Goal: Task Accomplishment & Management: Use online tool/utility

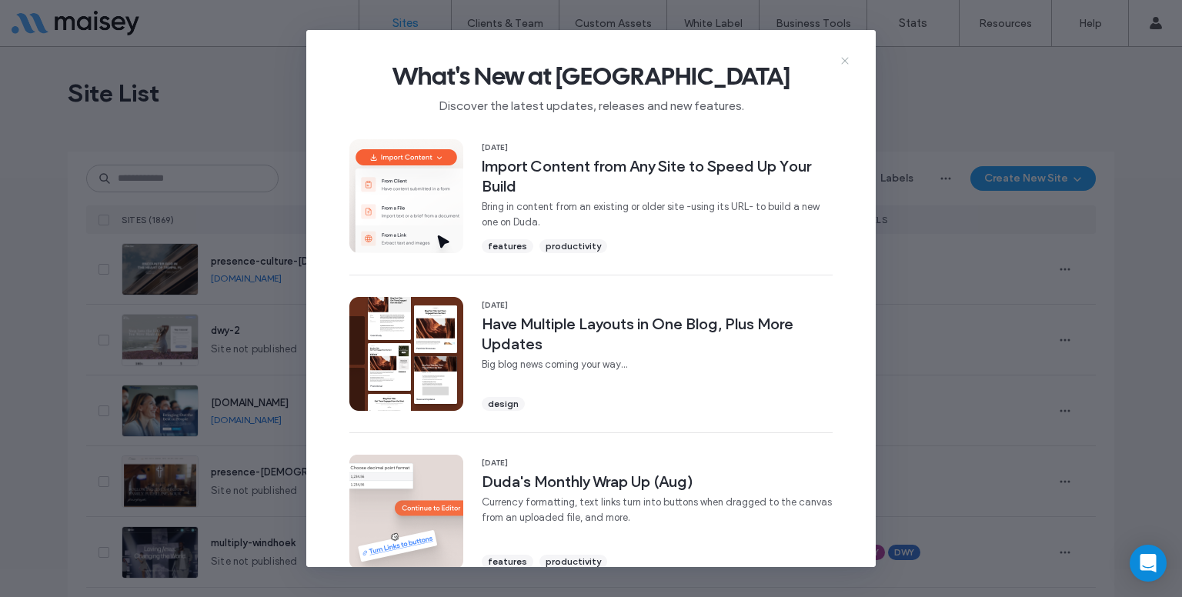
click at [841, 62] on icon at bounding box center [845, 61] width 12 height 12
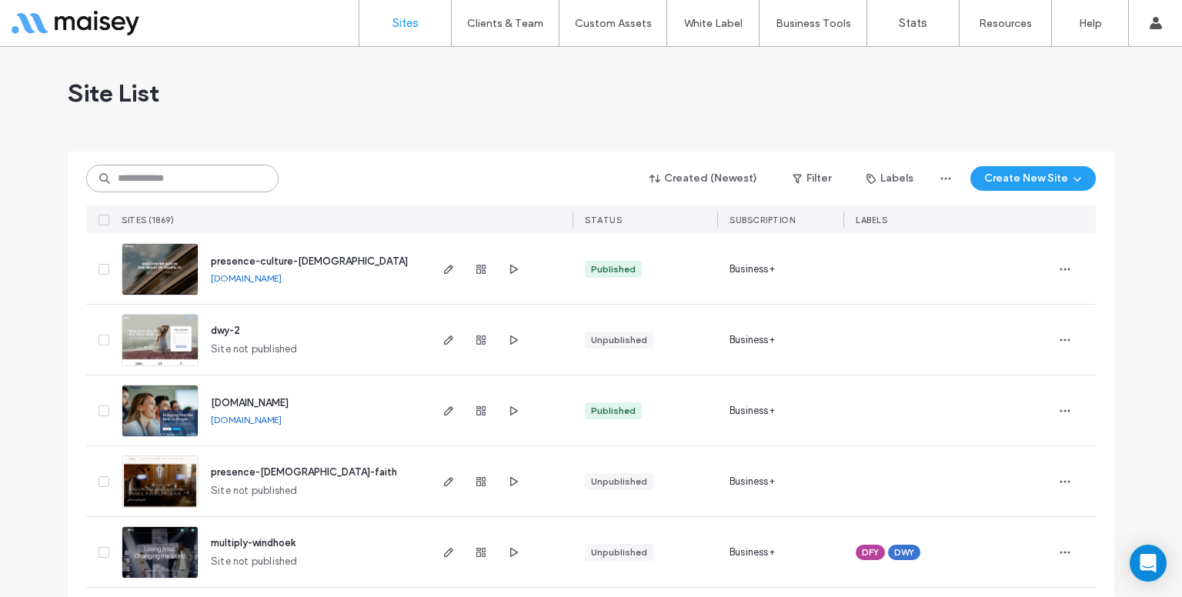
click at [153, 182] on input at bounding box center [182, 179] width 192 height 28
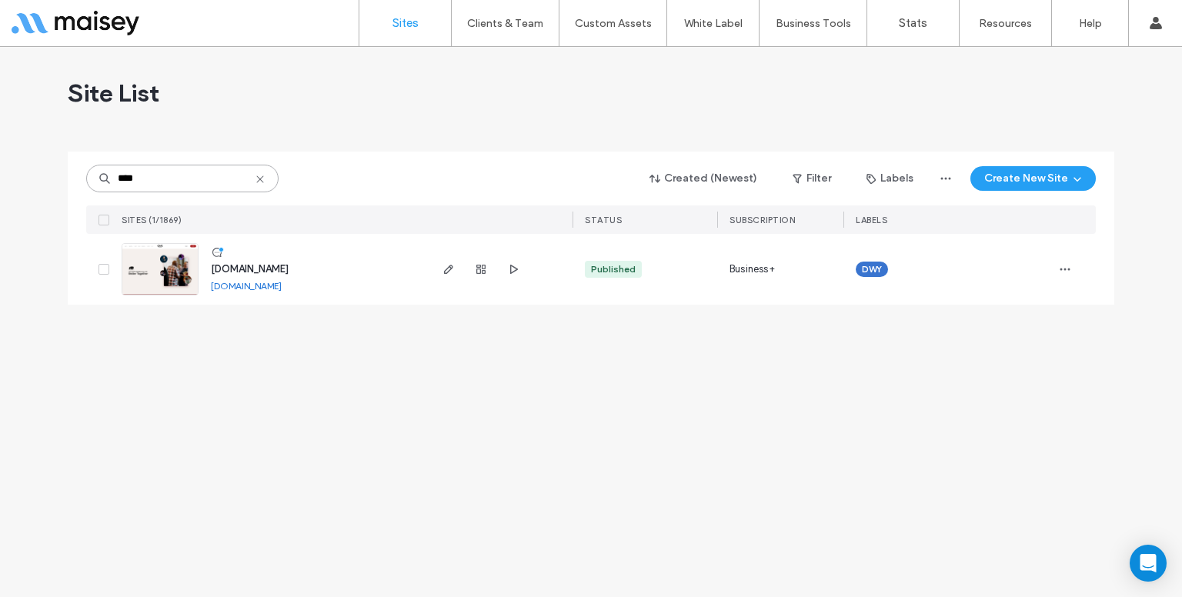
type input "****"
click at [450, 274] on icon "button" at bounding box center [449, 269] width 12 height 12
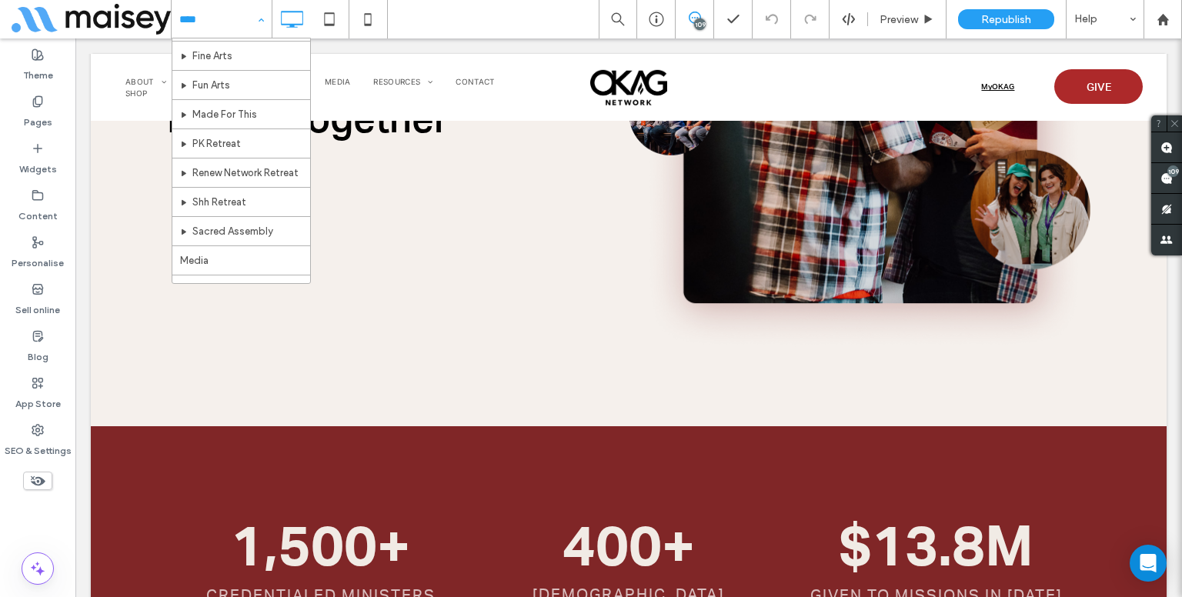
scroll to position [815, 0]
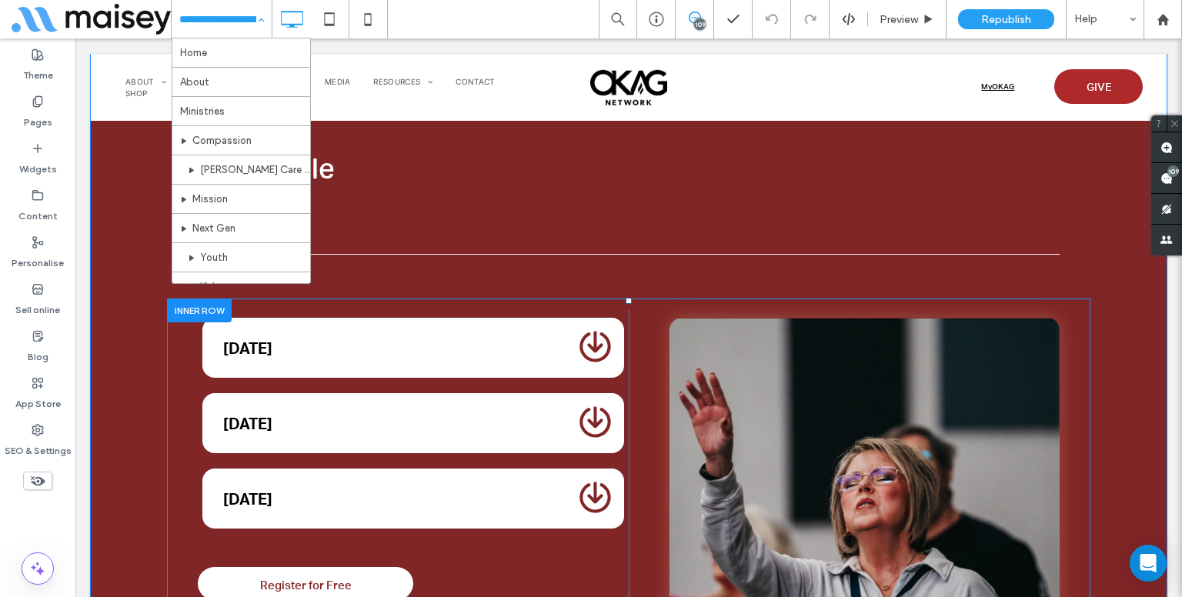
scroll to position [4002, 0]
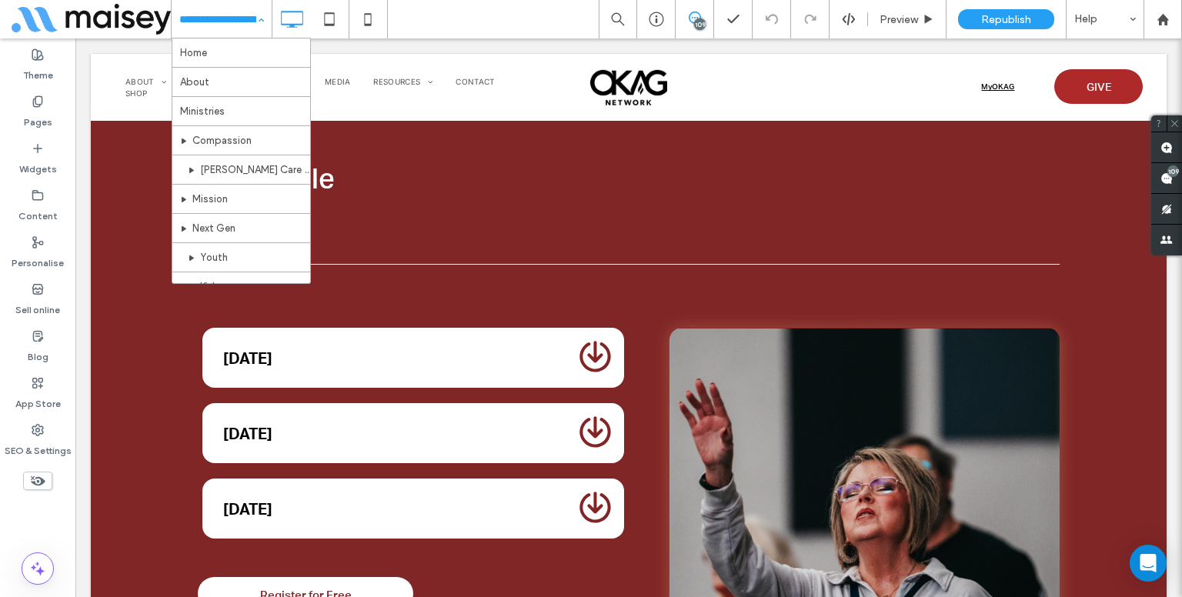
click at [259, 13] on div "Home About Ministries Compassion [PERSON_NAME] Care Network Mission Next Gen Yo…" at bounding box center [222, 19] width 100 height 38
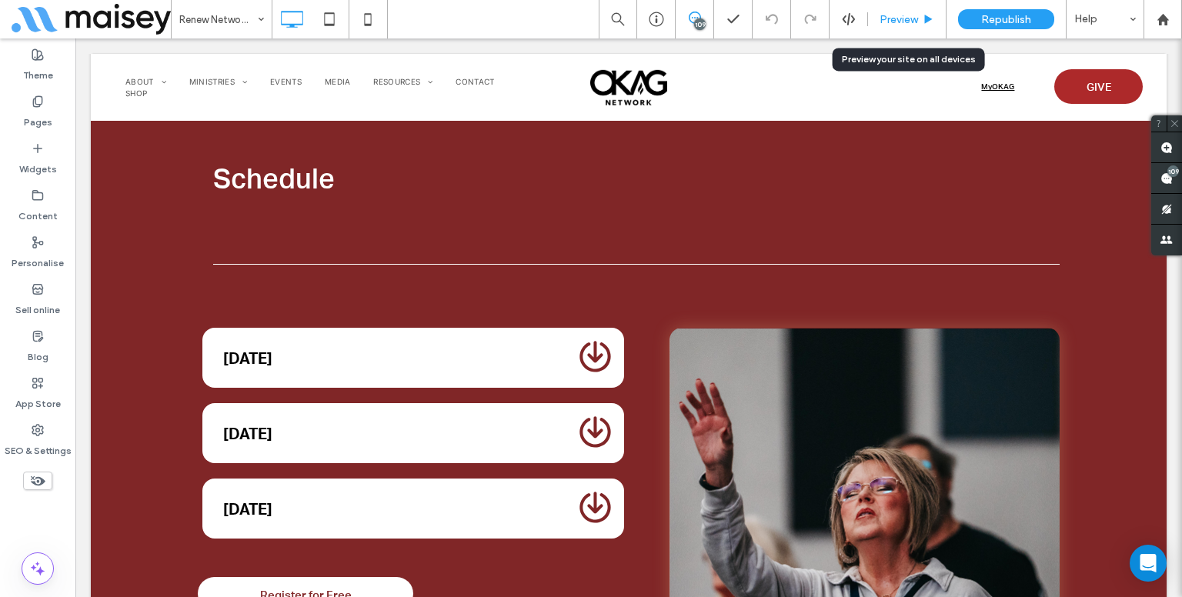
click at [909, 18] on span "Preview" at bounding box center [899, 19] width 38 height 13
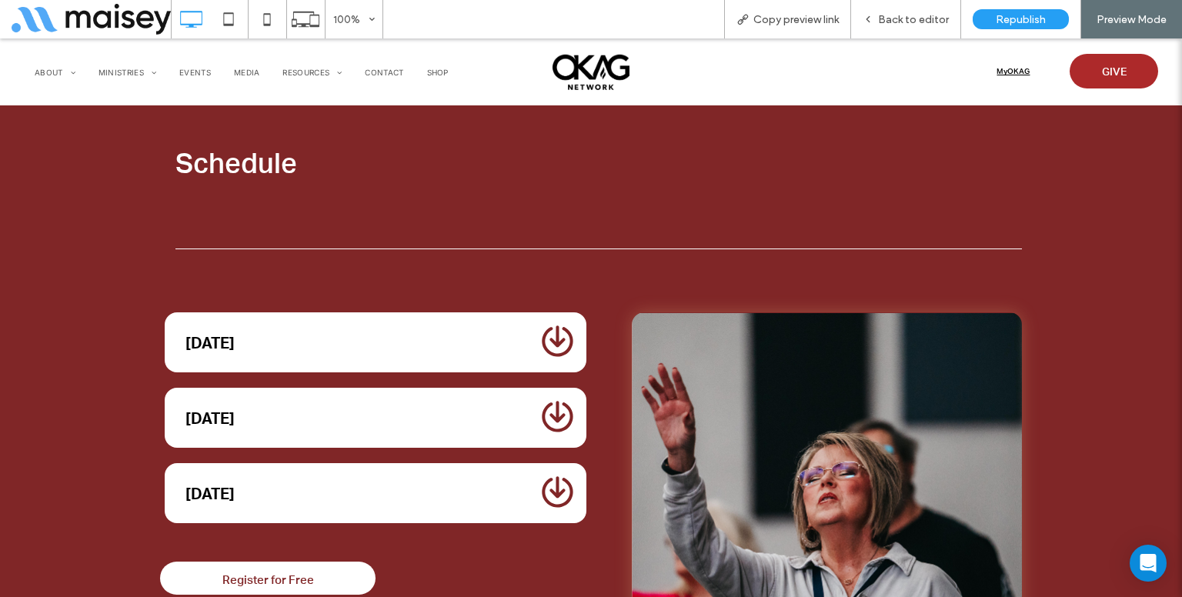
click at [480, 333] on div "[DATE]" at bounding box center [354, 342] width 339 height 18
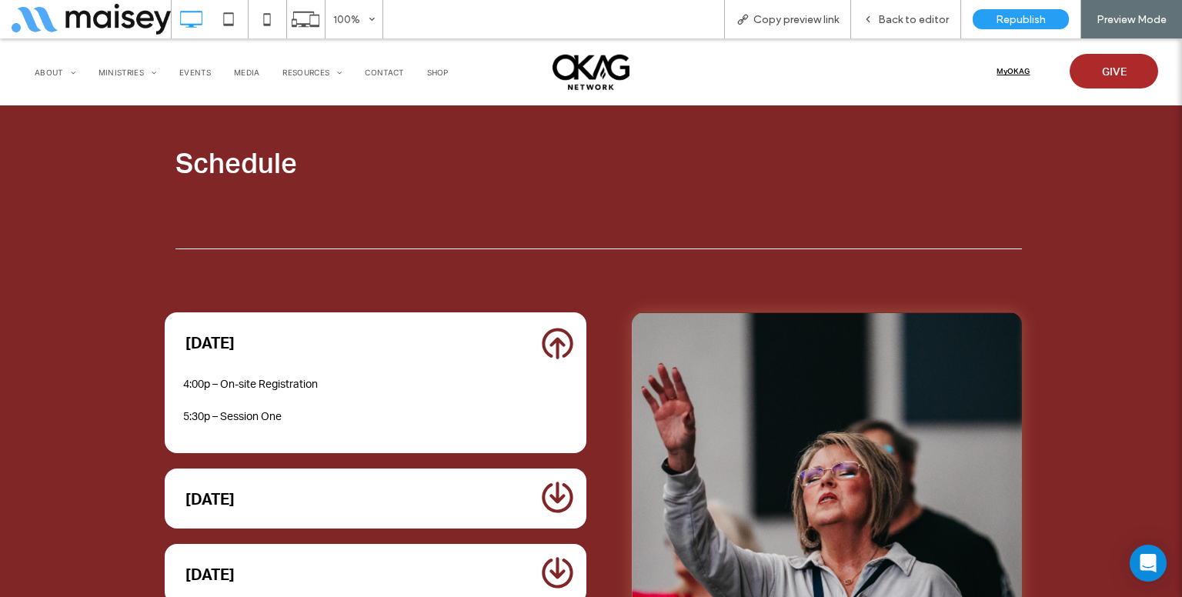
click at [480, 333] on div "[DATE]" at bounding box center [354, 342] width 339 height 18
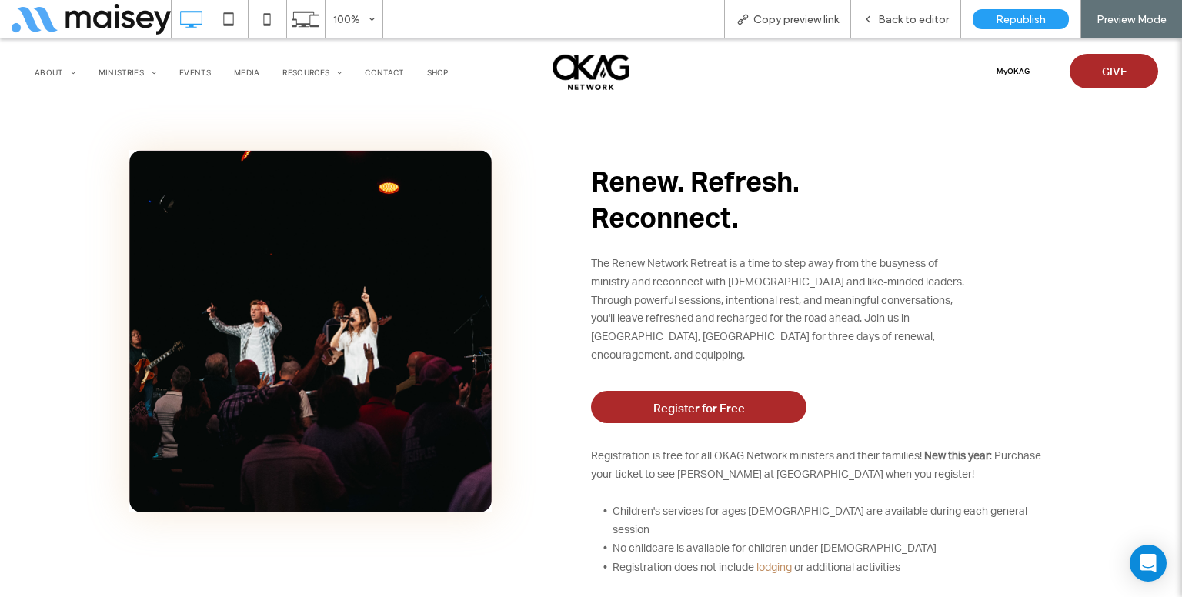
scroll to position [576, 0]
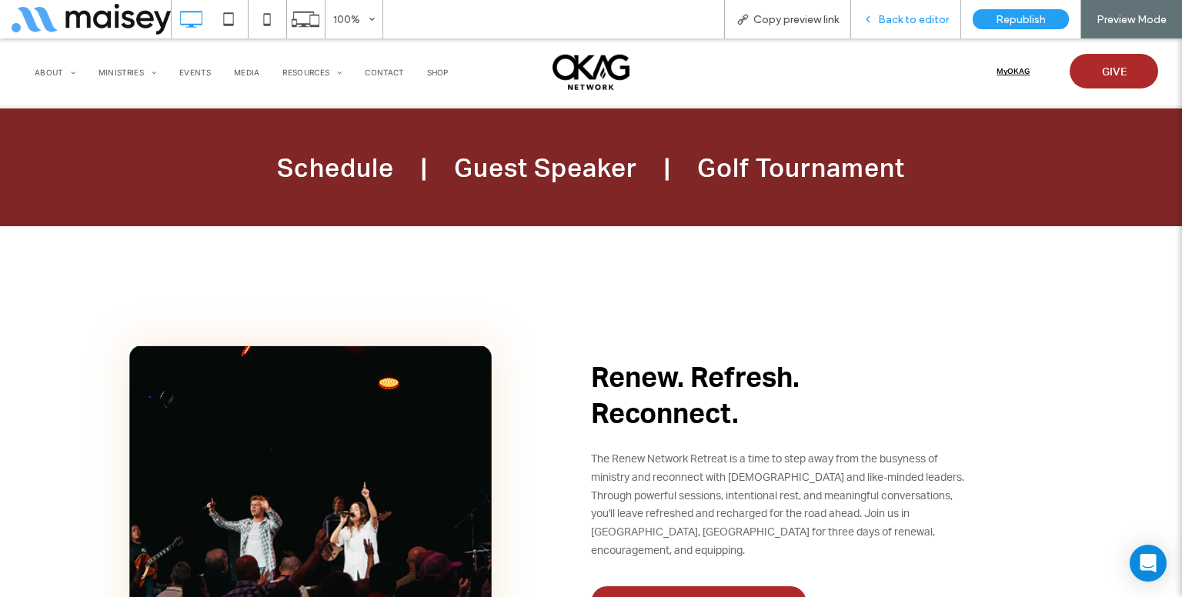
click at [899, 8] on div "Back to editor" at bounding box center [906, 19] width 110 height 38
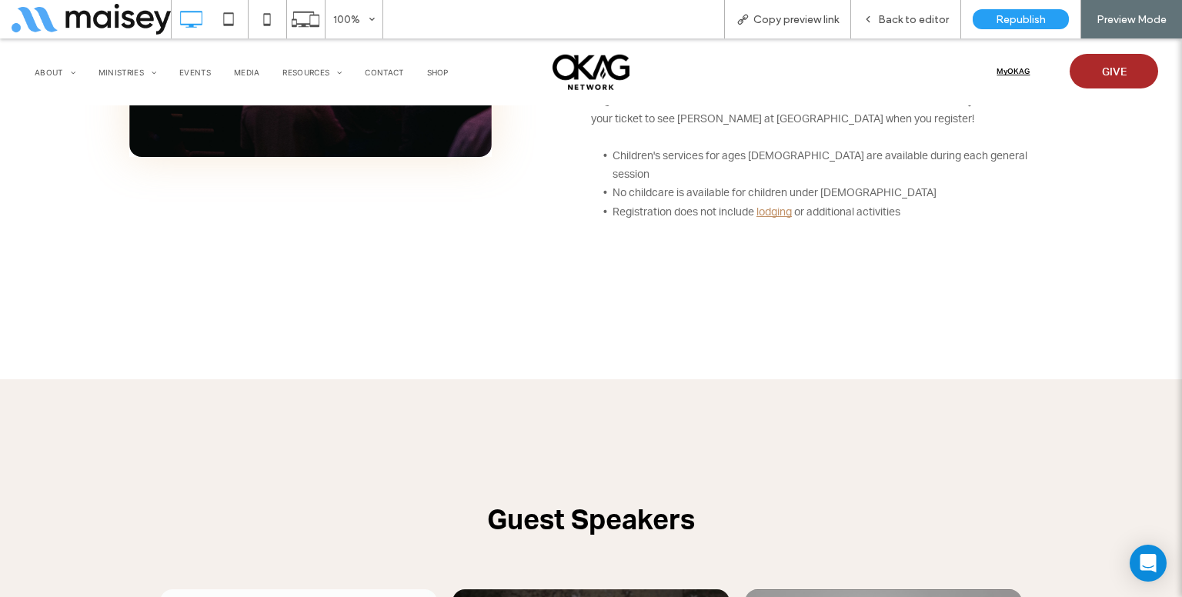
scroll to position [1128, 0]
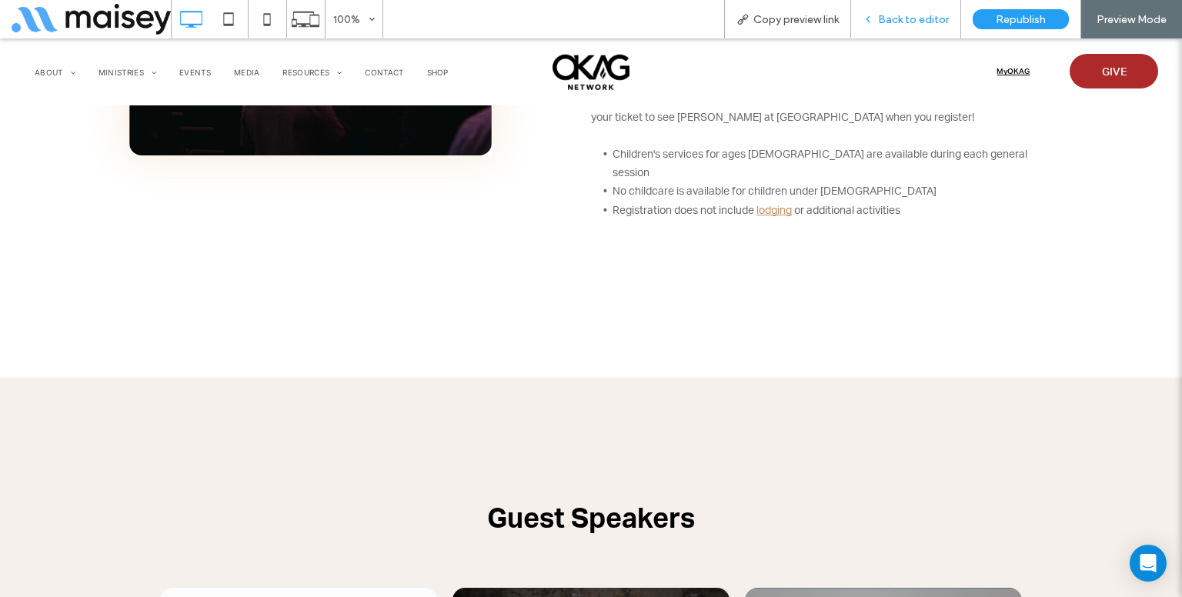
click at [901, 25] on span "Back to editor" at bounding box center [913, 19] width 71 height 13
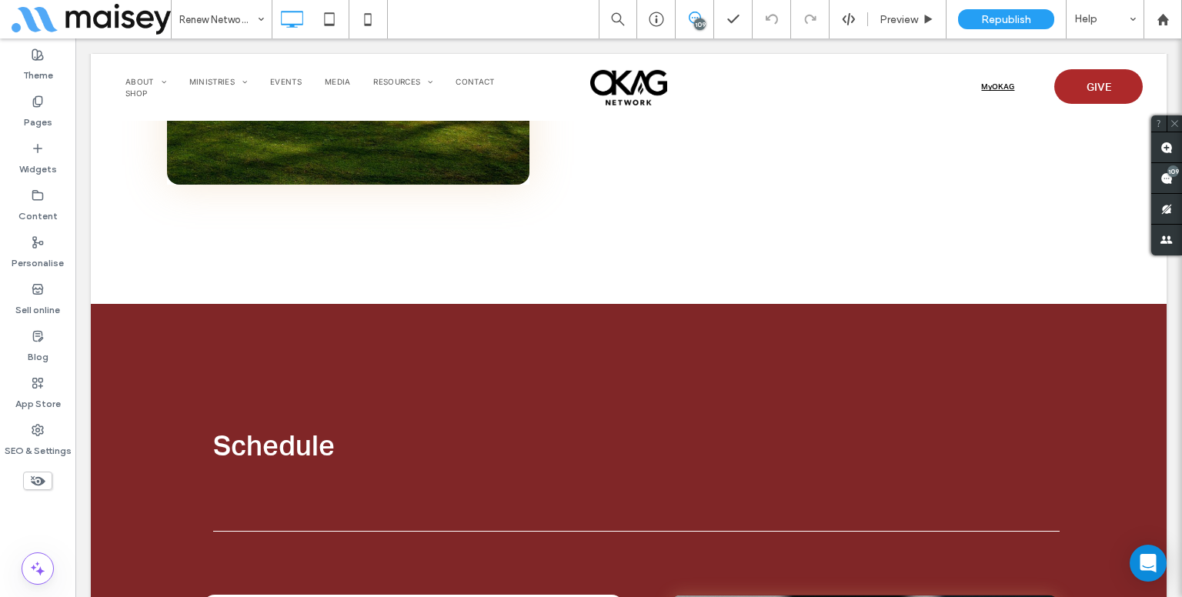
scroll to position [3739, 0]
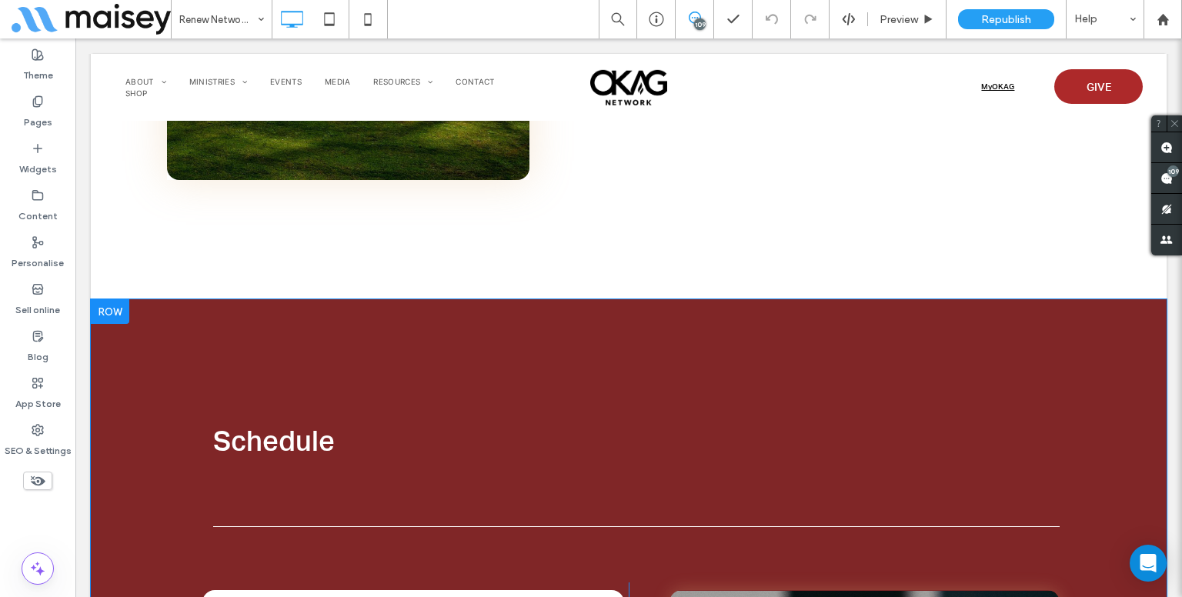
click at [111, 299] on div at bounding box center [110, 311] width 38 height 25
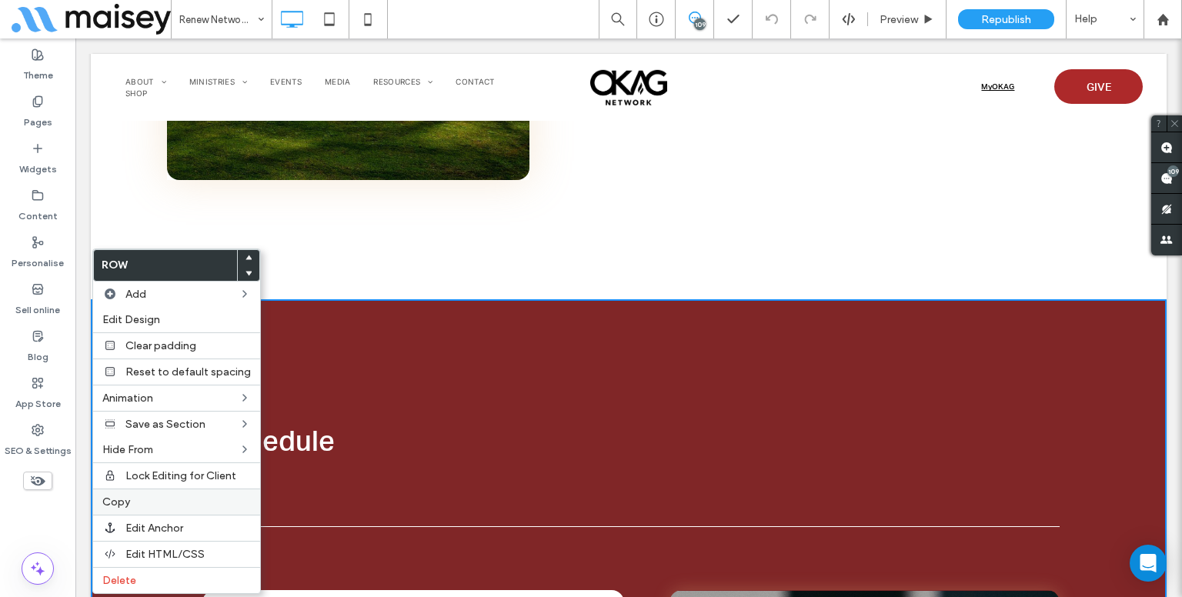
click at [132, 502] on label "Copy" at bounding box center [176, 502] width 149 height 13
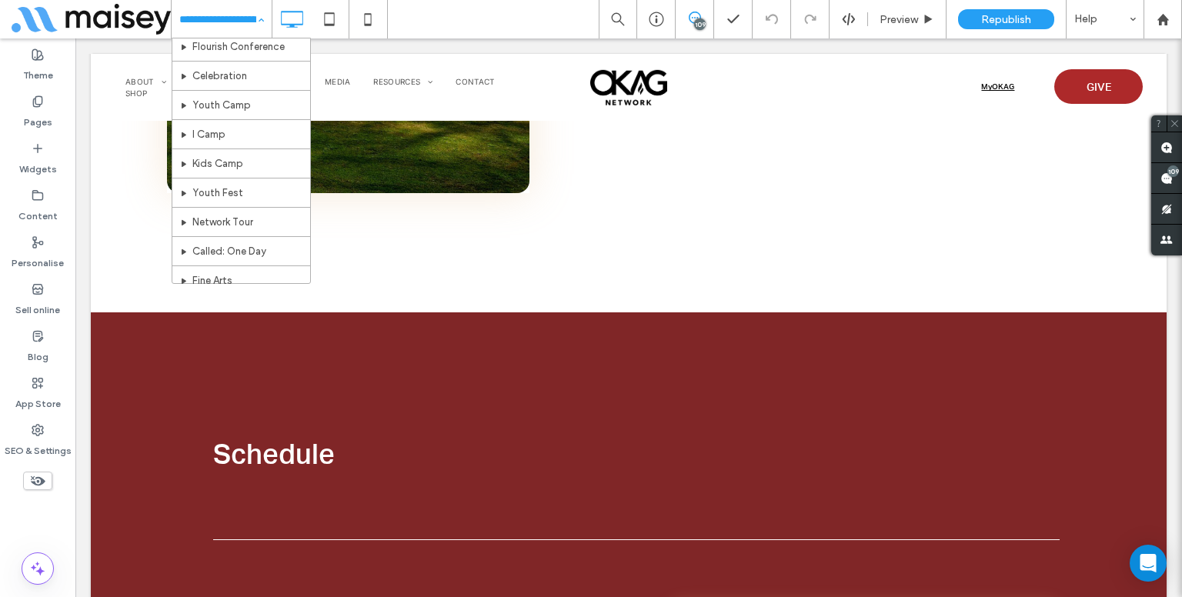
scroll to position [593, 0]
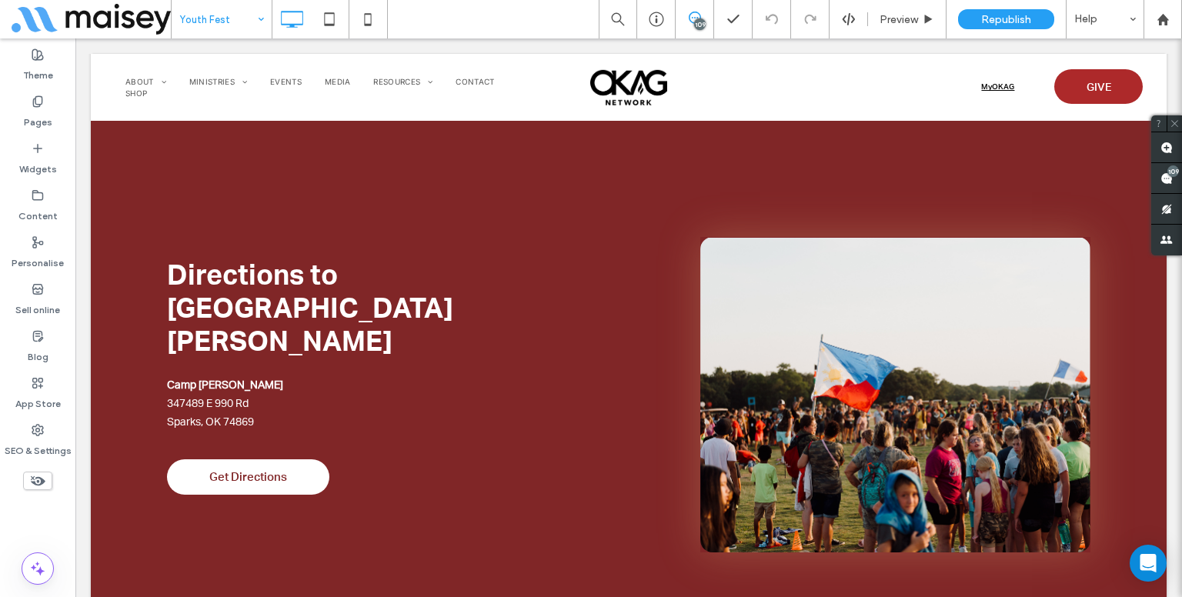
scroll to position [3323, 0]
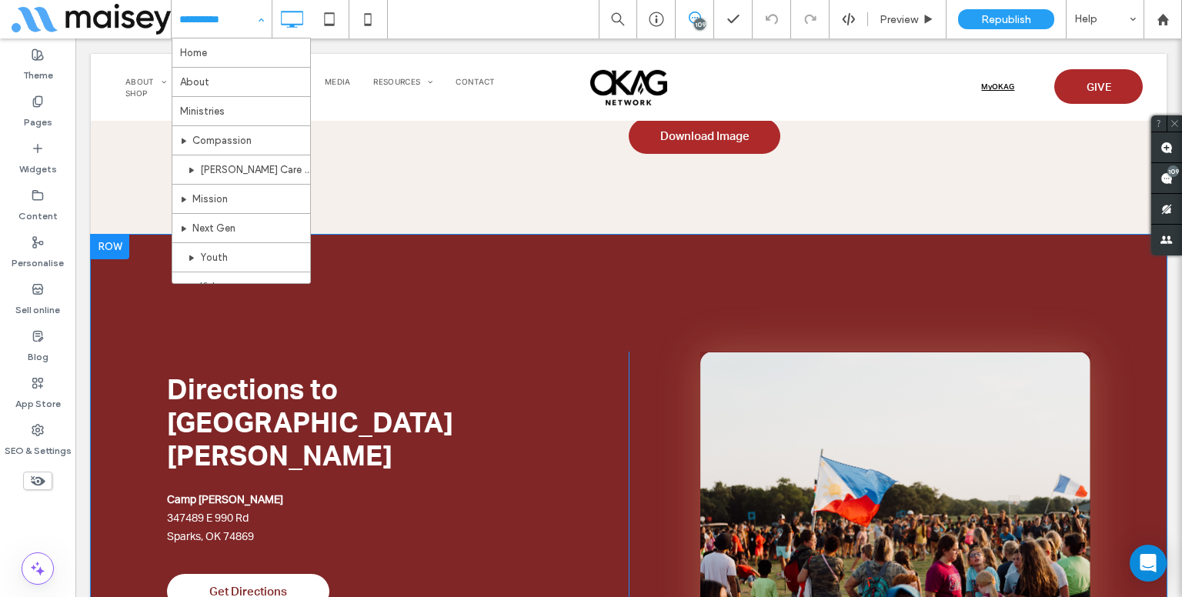
click at [122, 235] on div at bounding box center [110, 247] width 38 height 25
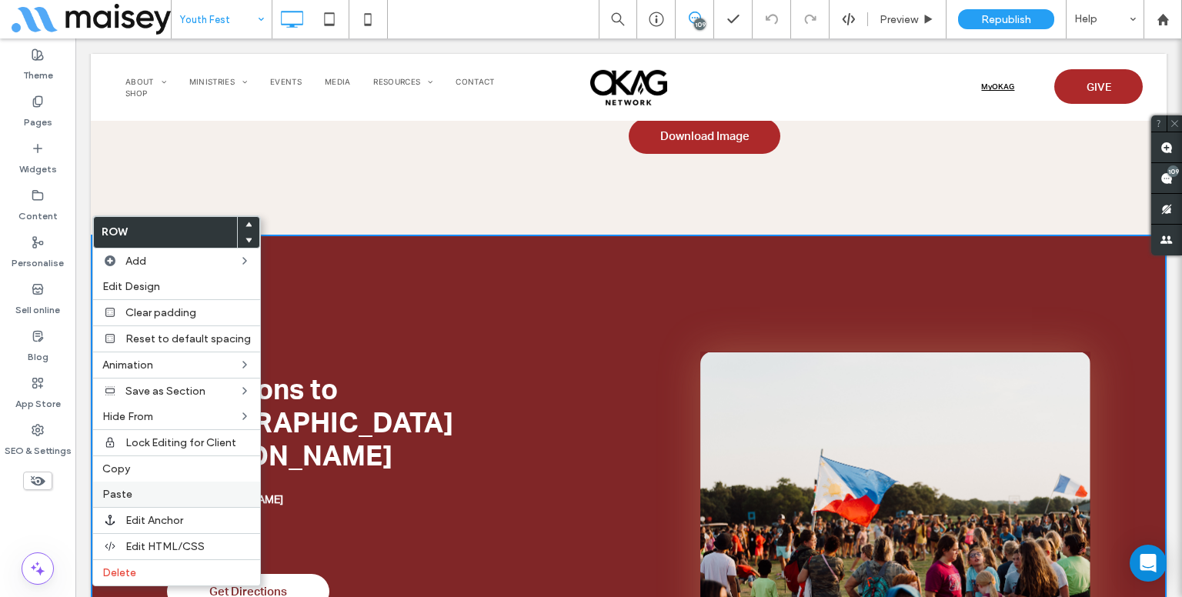
click at [155, 488] on label "Paste" at bounding box center [176, 494] width 149 height 13
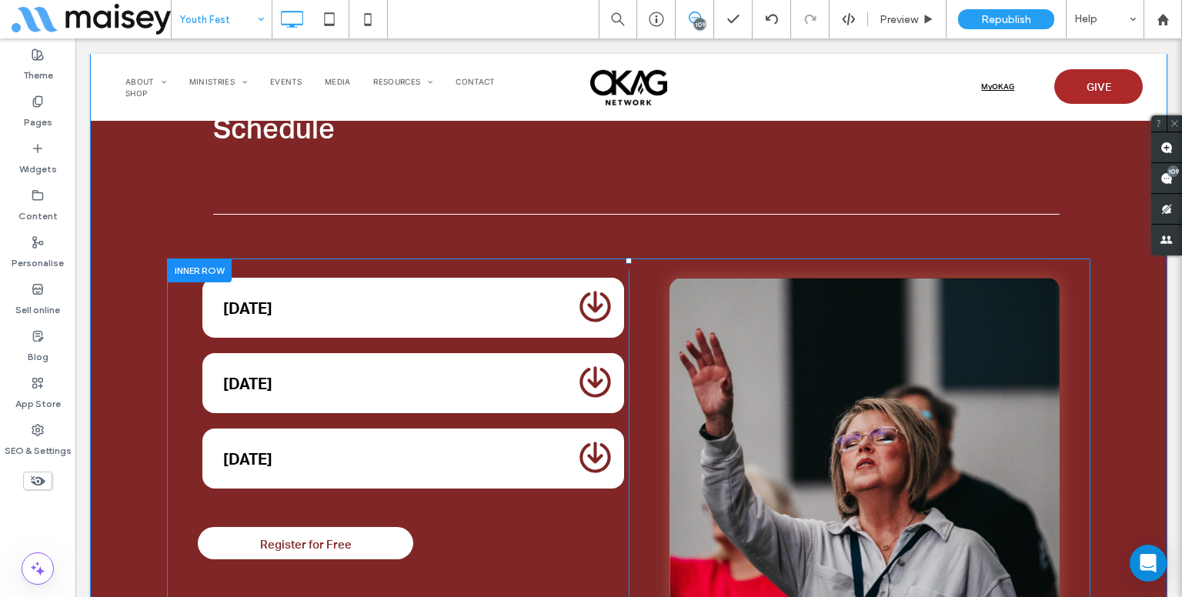
scroll to position [3571, 0]
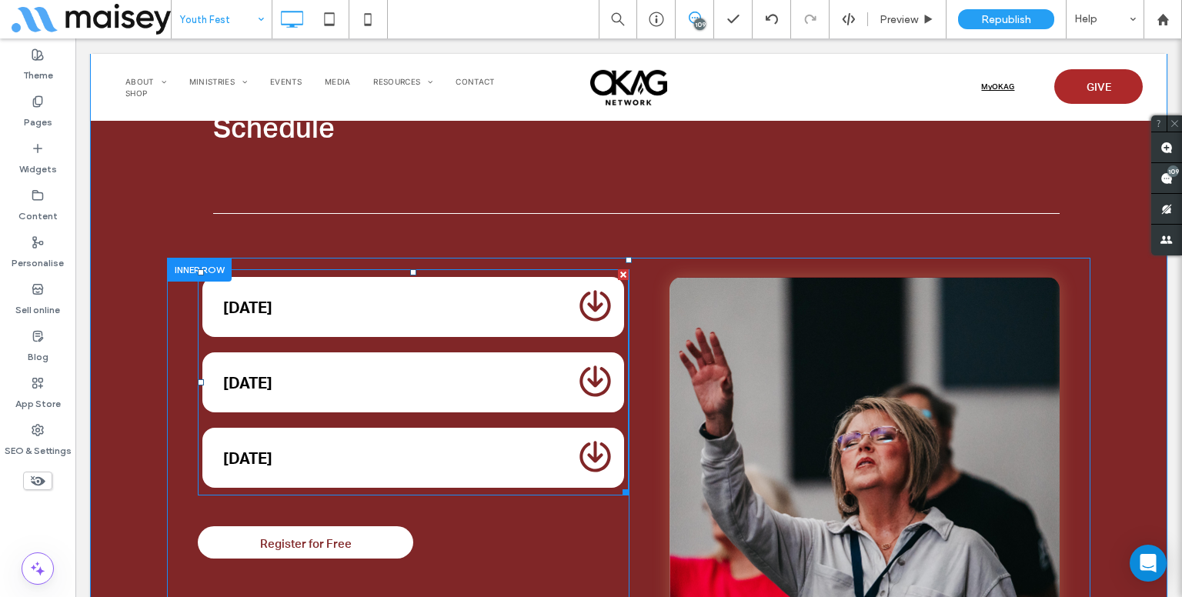
click at [366, 346] on span at bounding box center [413, 382] width 431 height 226
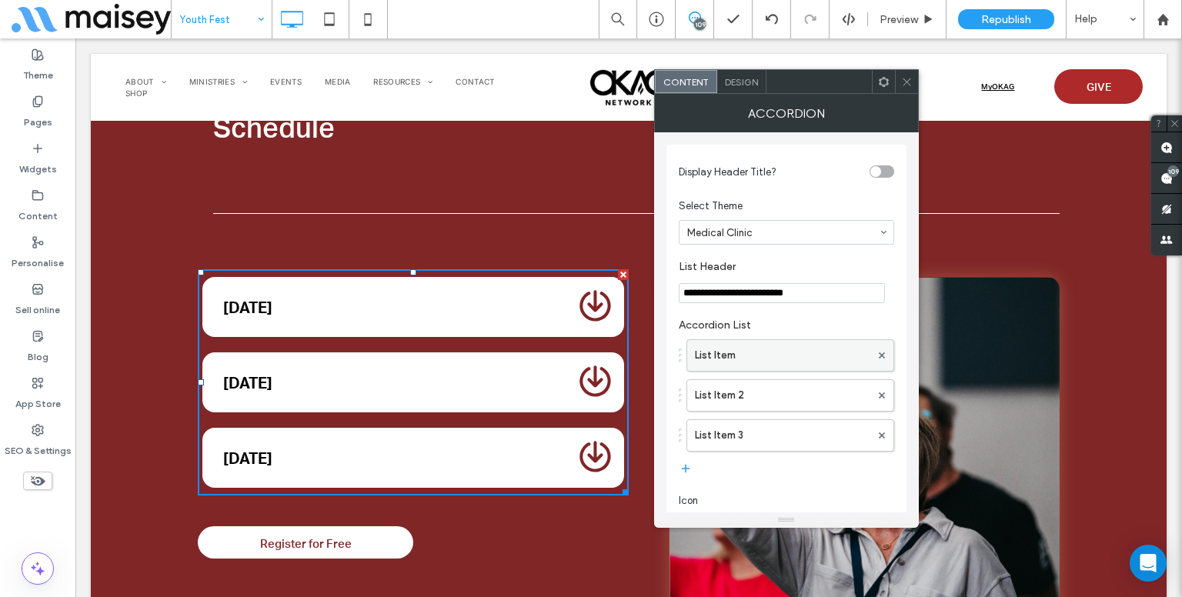
click at [720, 363] on label "List Item" at bounding box center [782, 355] width 175 height 31
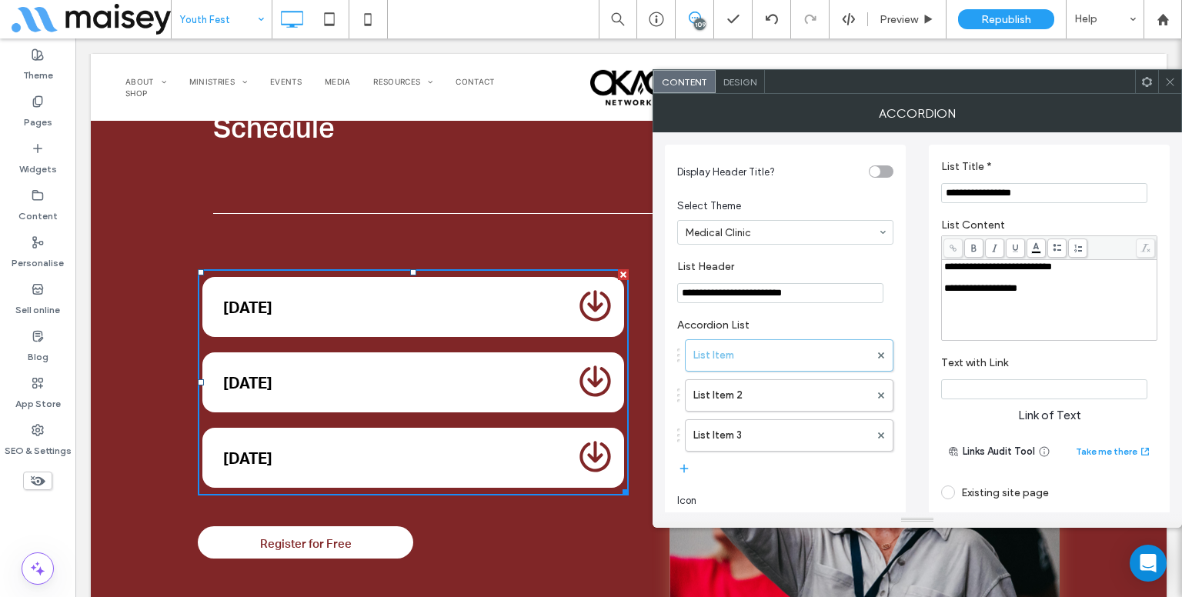
click at [983, 195] on input "**********" at bounding box center [1044, 193] width 206 height 20
type input "******"
click at [1022, 282] on div "To enrich screen reader interactions, please activate Accessibility in Grammarl…" at bounding box center [1049, 277] width 211 height 11
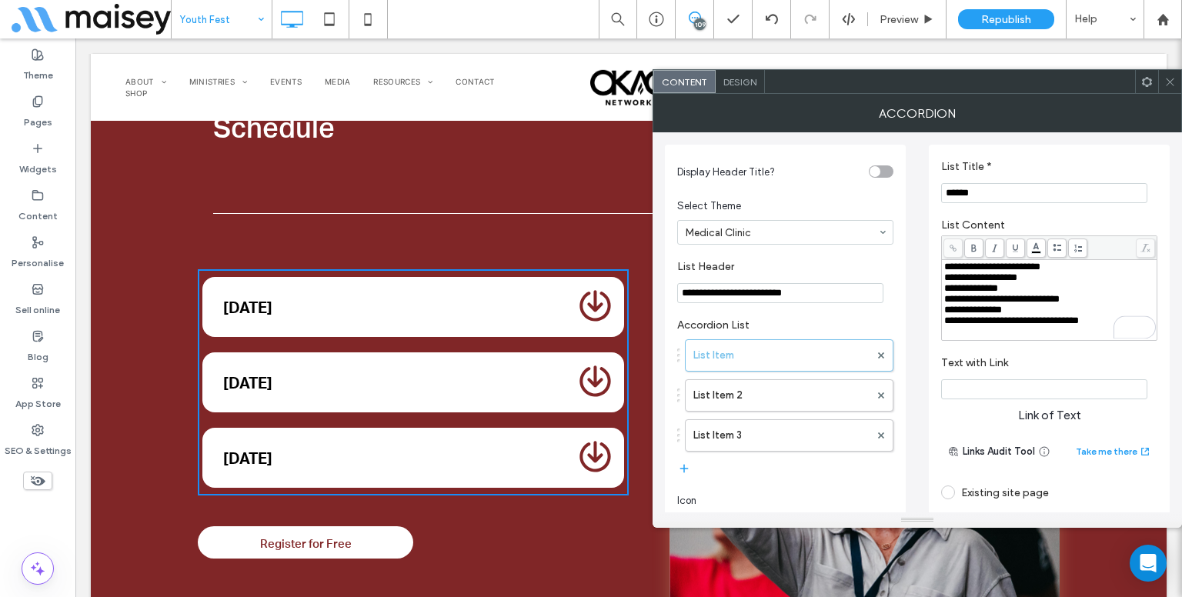
click at [1018, 282] on span "**********" at bounding box center [980, 277] width 73 height 10
click at [766, 392] on label "List Item 2" at bounding box center [782, 395] width 176 height 31
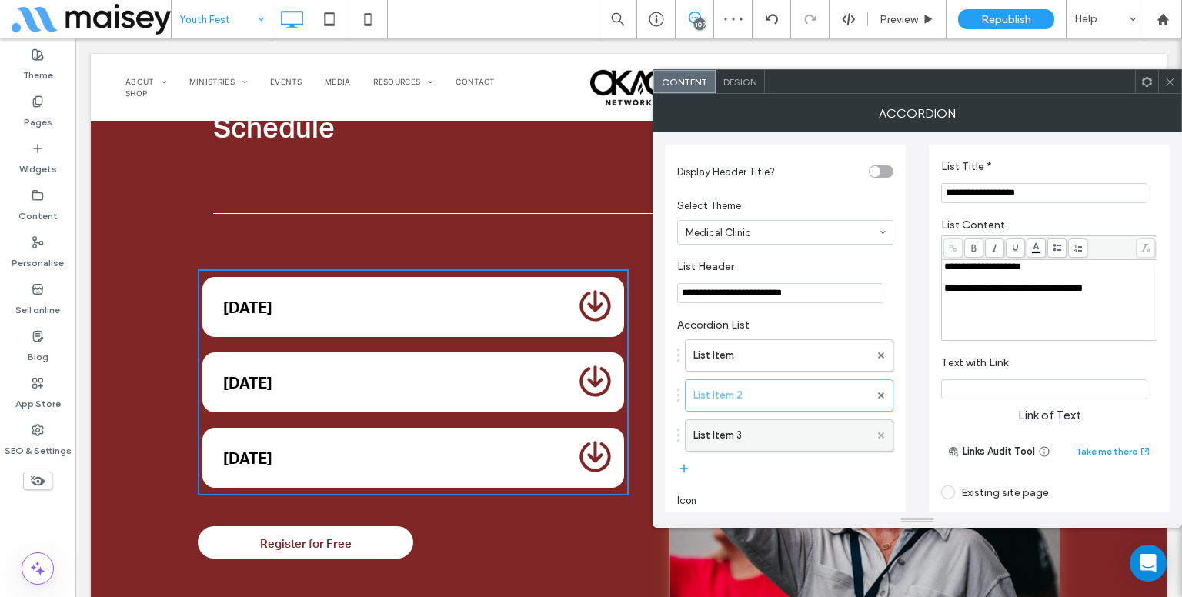
click at [881, 439] on span at bounding box center [881, 435] width 6 height 23
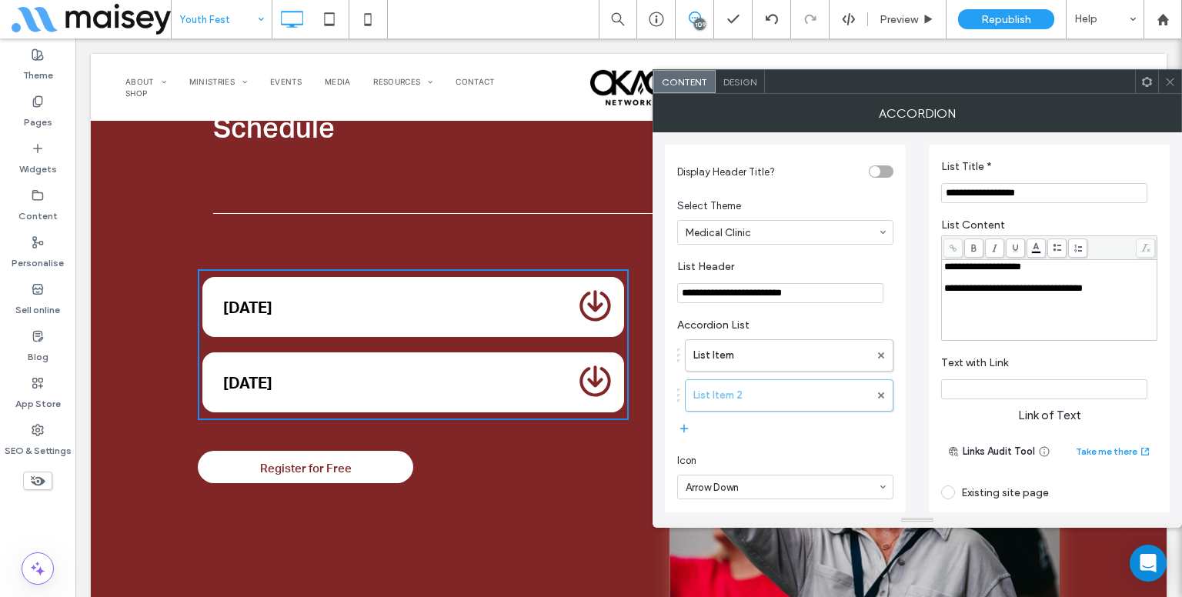
click at [995, 196] on input "**********" at bounding box center [1044, 193] width 206 height 20
click at [1001, 198] on input "**********" at bounding box center [1044, 193] width 206 height 20
type input "********"
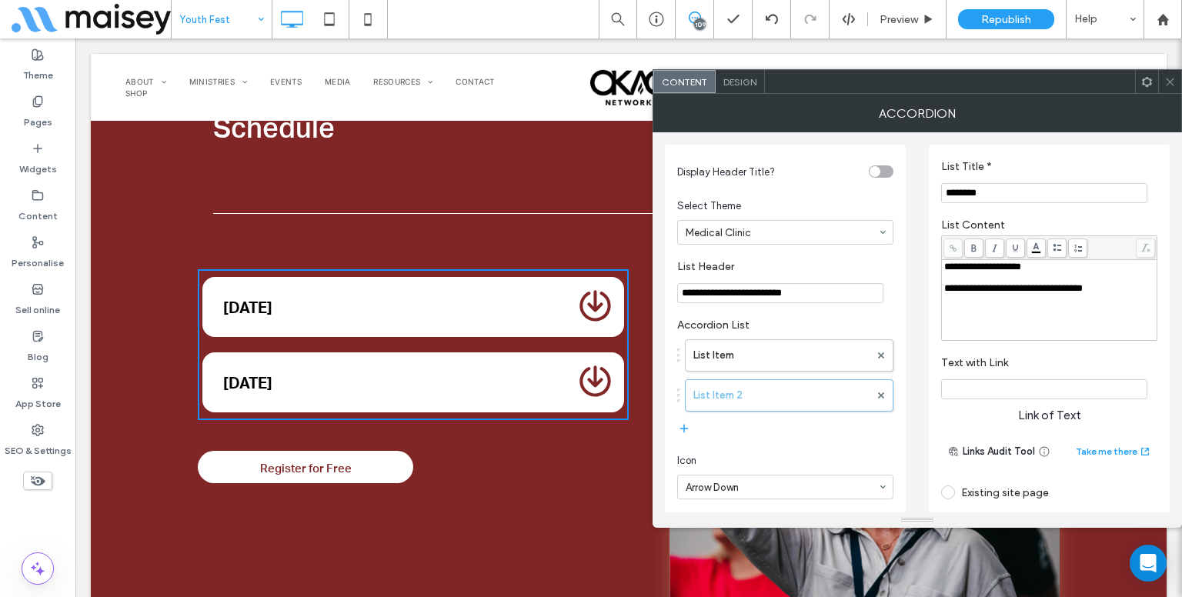
click at [1081, 306] on div "**********" at bounding box center [1049, 300] width 211 height 77
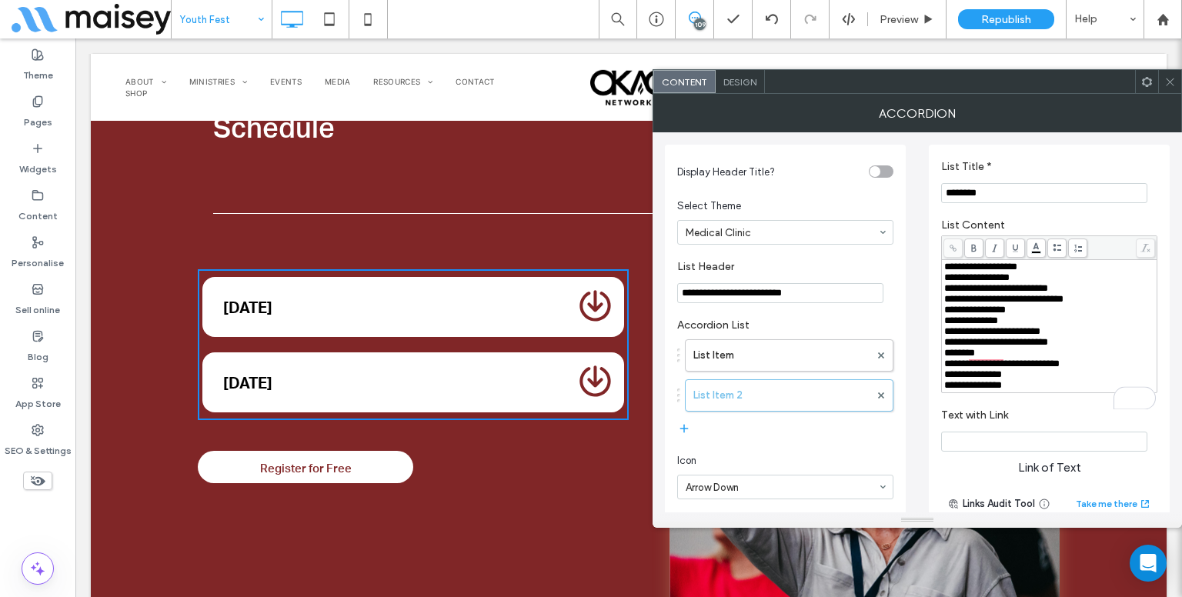
click at [1114, 211] on div "**********" at bounding box center [1049, 306] width 216 height 190
click at [1172, 79] on icon at bounding box center [1171, 82] width 12 height 12
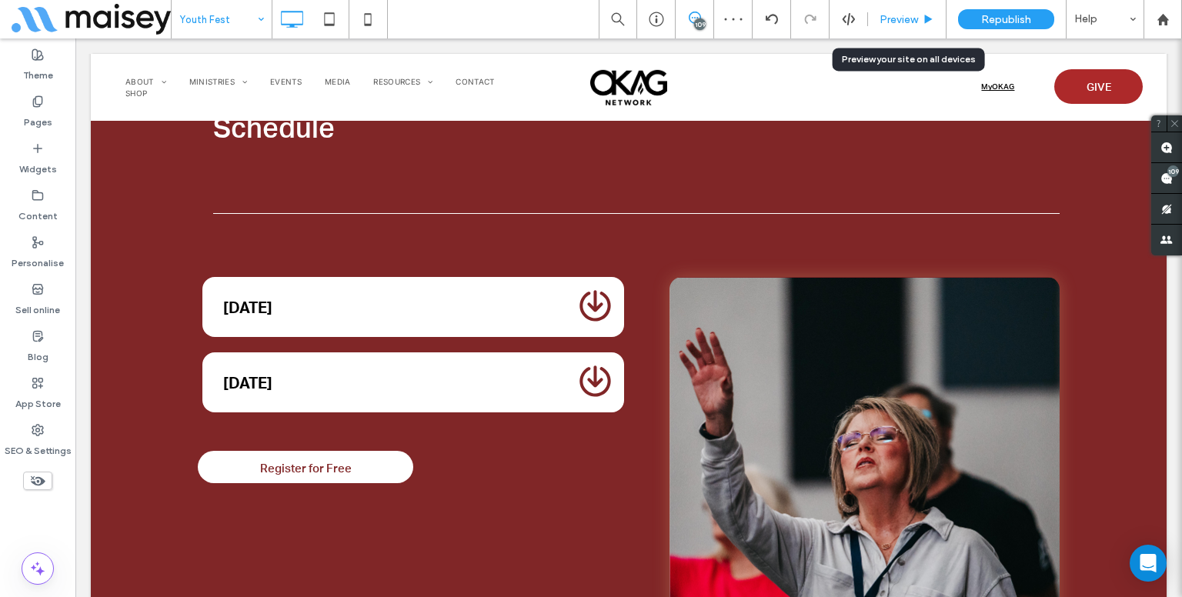
click at [916, 25] on div "Preview" at bounding box center [907, 19] width 79 height 38
click at [919, 16] on div "Preview" at bounding box center [907, 19] width 78 height 13
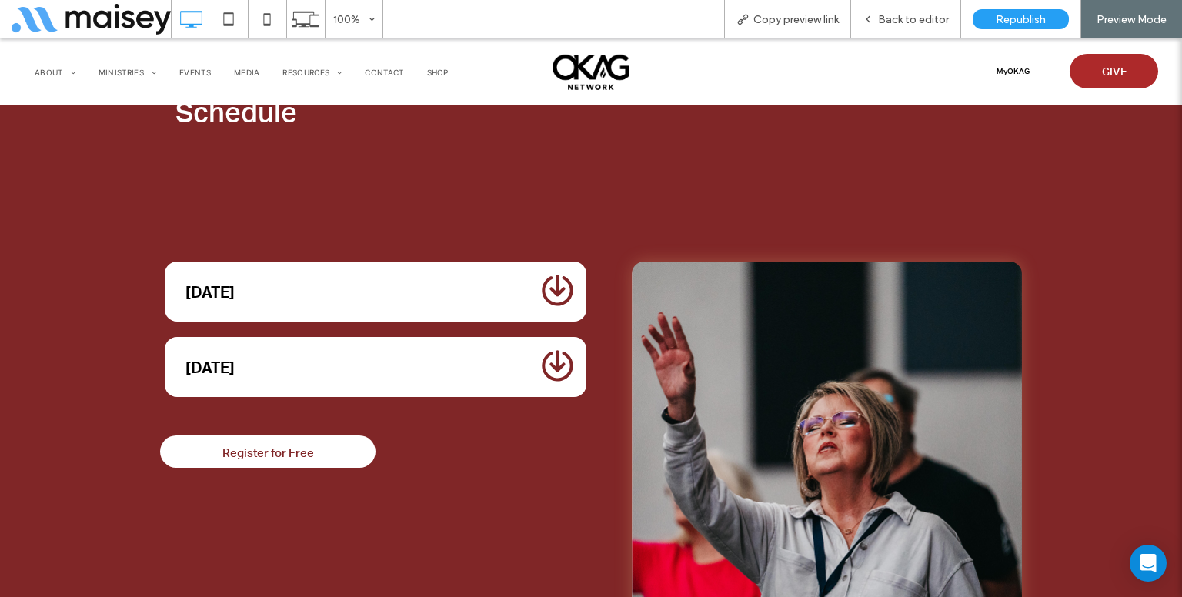
click at [386, 296] on ol "[DATE] 4:00p – On-site Registration 5:30p – Session One" at bounding box center [376, 292] width 423 height 60
click at [453, 282] on div "[DATE]" at bounding box center [354, 291] width 339 height 18
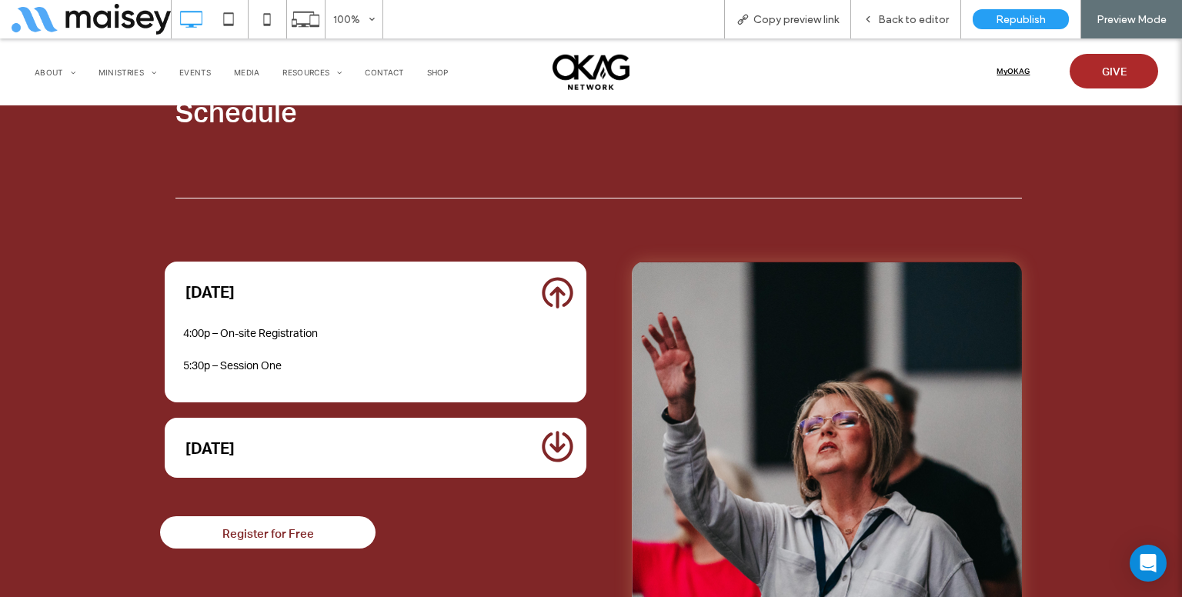
click at [363, 389] on div "Frequently Asked Questions [DATE] 4:00p – On-site Registration 5:30p – Session …" at bounding box center [375, 370] width 431 height 232
click at [377, 426] on div "[DATE]" at bounding box center [354, 448] width 365 height 45
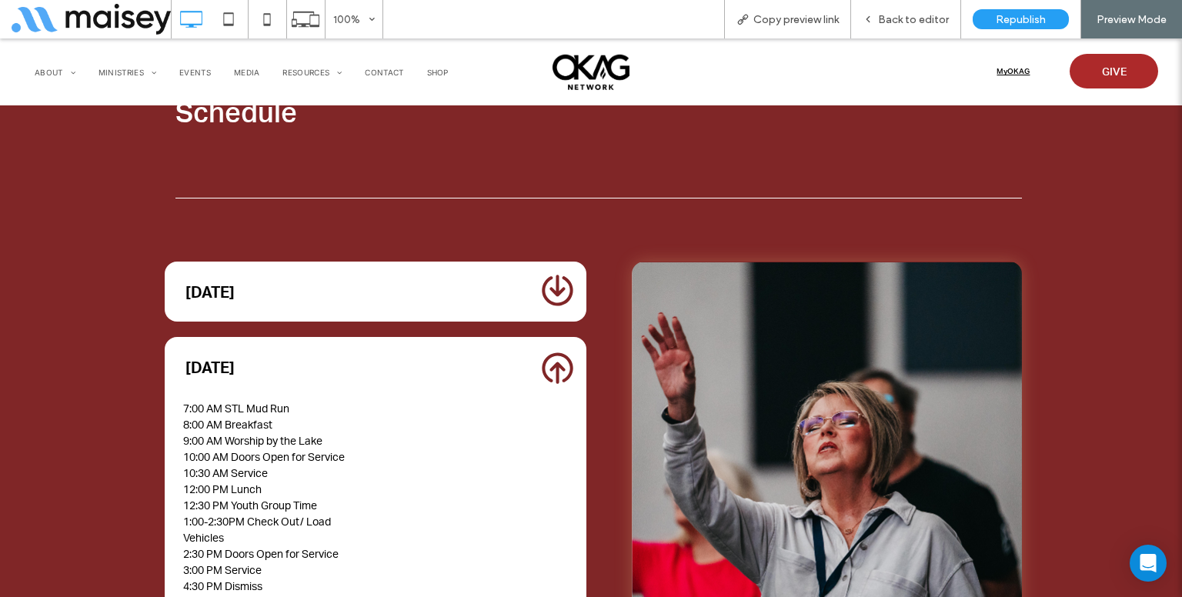
click at [526, 278] on div "[DATE]" at bounding box center [354, 291] width 365 height 45
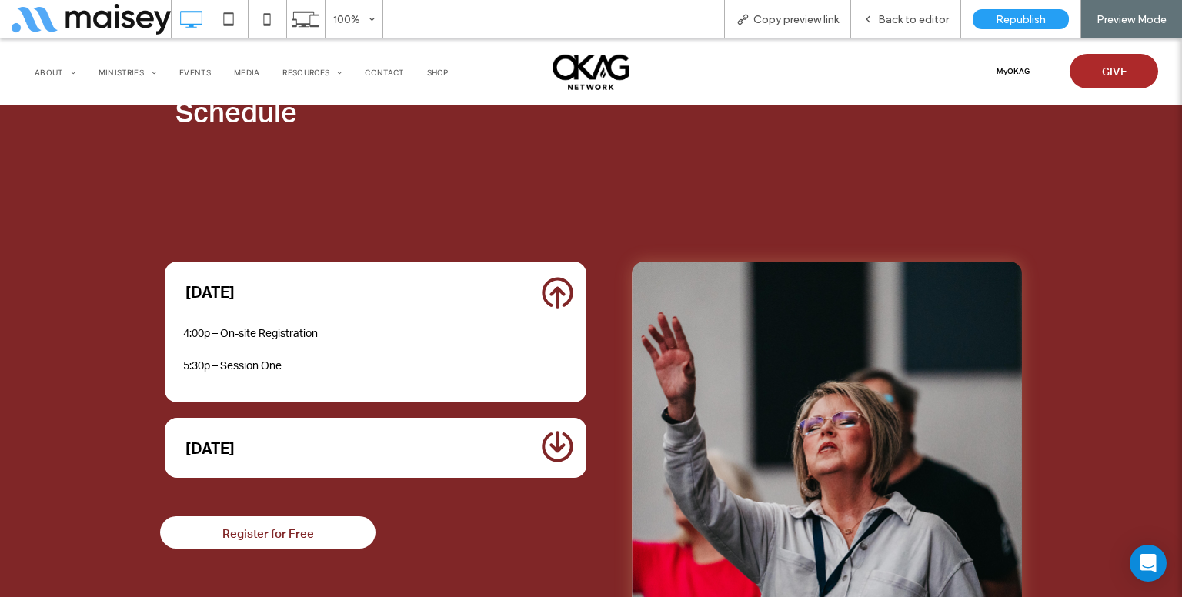
click at [536, 422] on ol "[DATE] 7:00 AM STL Mud Run 8:00 AM Breakfast 9:00 AM Worship by the Lake 10:00 …" at bounding box center [376, 448] width 423 height 60
click at [542, 431] on span at bounding box center [558, 448] width 32 height 34
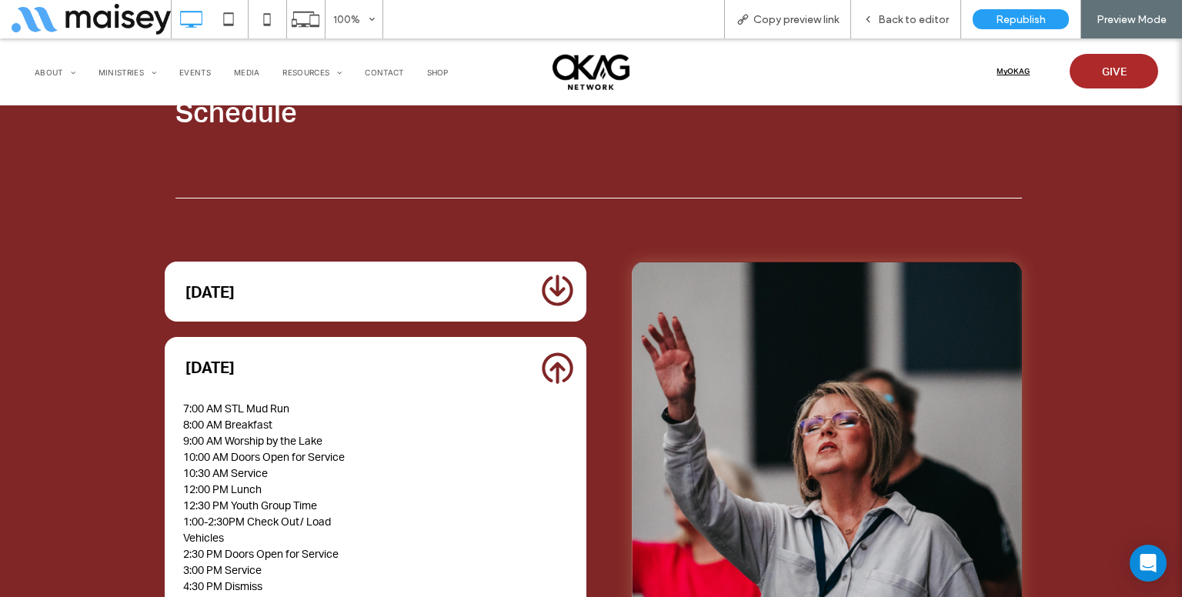
click at [543, 297] on ol "[DATE] 4:00p – On-site Registration 5:30p – Session One" at bounding box center [376, 292] width 423 height 60
click at [542, 285] on span at bounding box center [558, 292] width 32 height 34
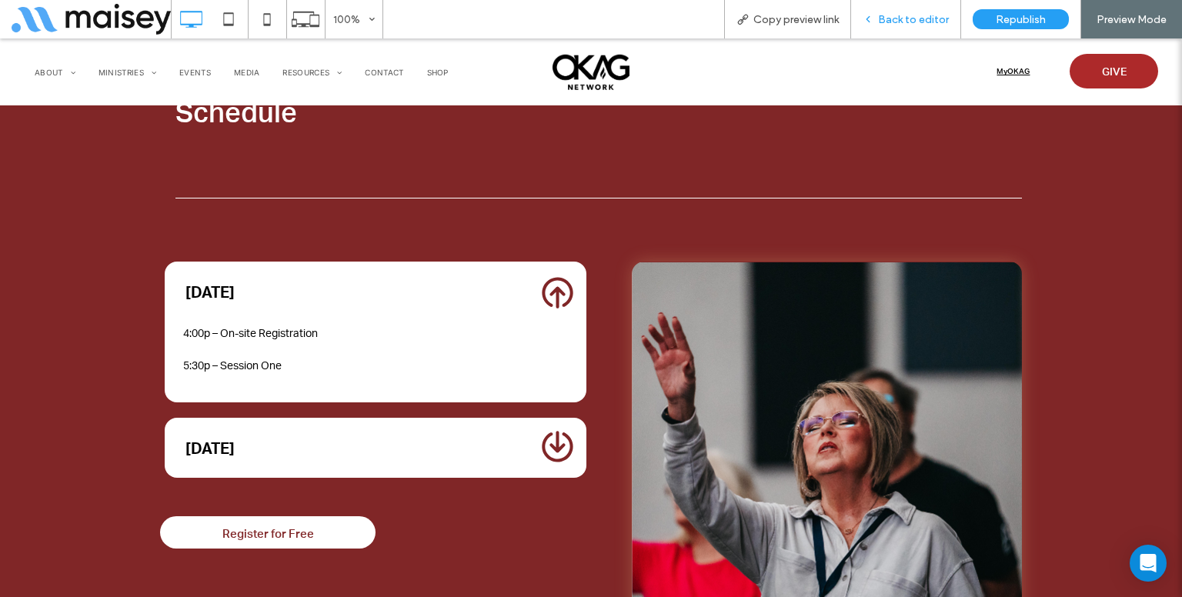
click at [907, 30] on div "Back to editor" at bounding box center [906, 19] width 110 height 38
click at [899, 28] on div "Back to editor" at bounding box center [906, 19] width 110 height 38
click at [904, 14] on span "Back to editor" at bounding box center [913, 19] width 71 height 13
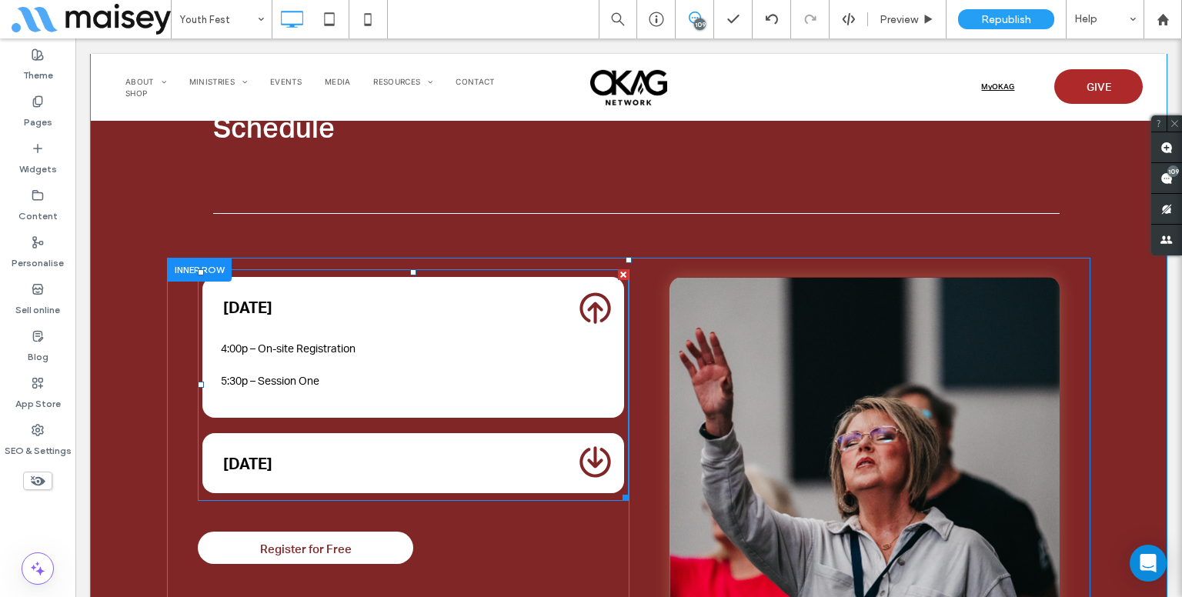
click at [452, 322] on span at bounding box center [413, 385] width 431 height 232
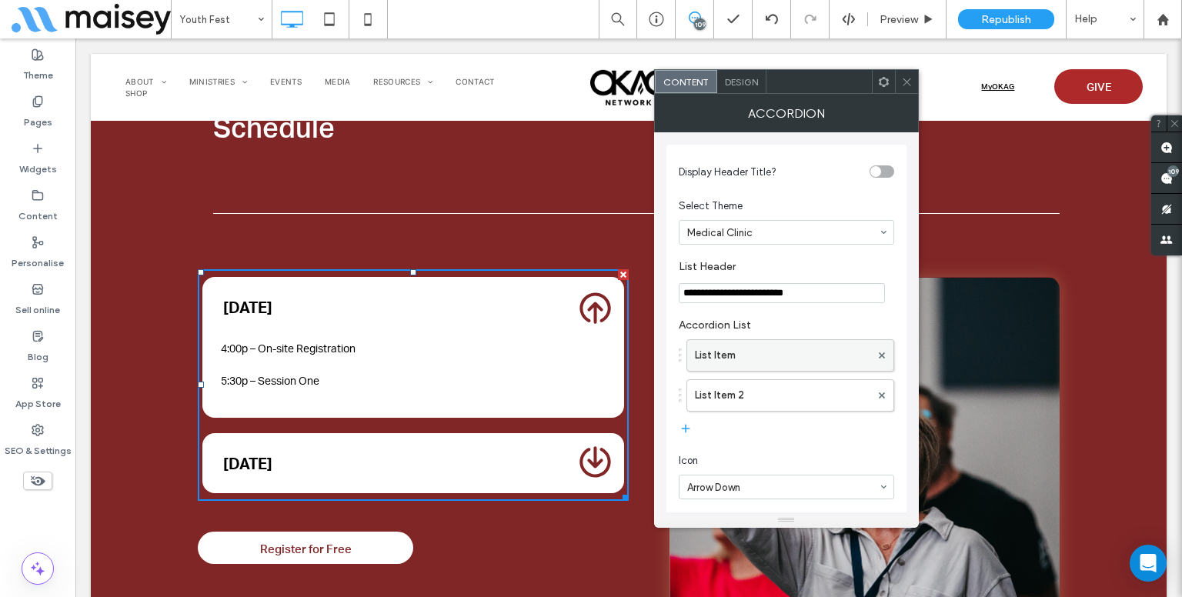
click at [720, 365] on label "List Item" at bounding box center [782, 355] width 175 height 31
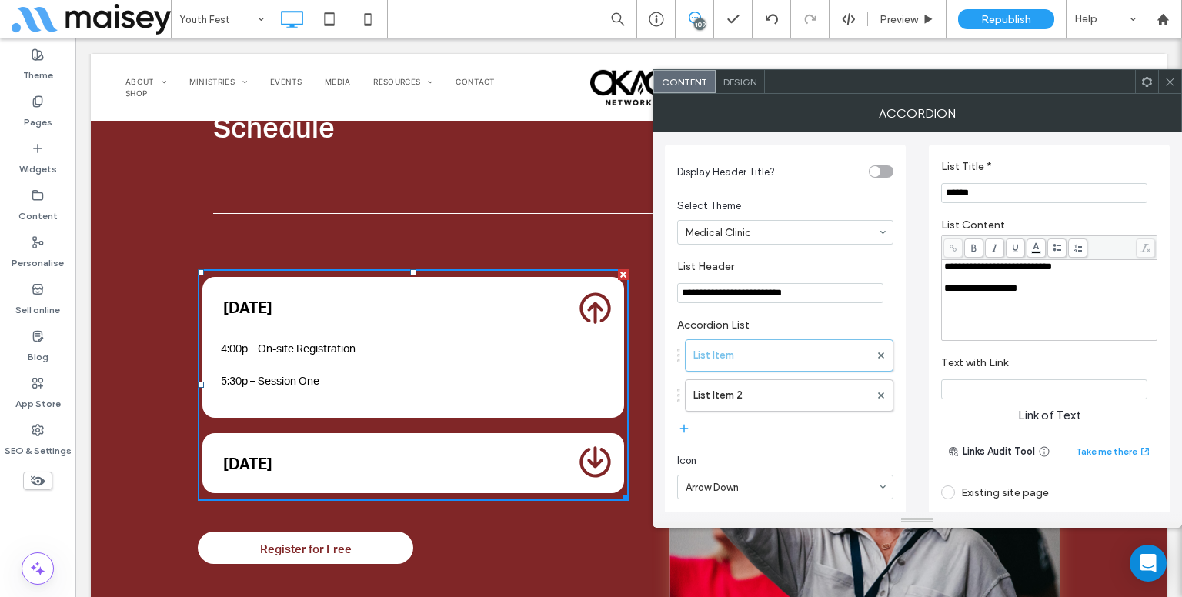
click at [961, 308] on div "**********" at bounding box center [1049, 300] width 211 height 77
click at [921, 312] on div "**********" at bounding box center [917, 445] width 505 height 626
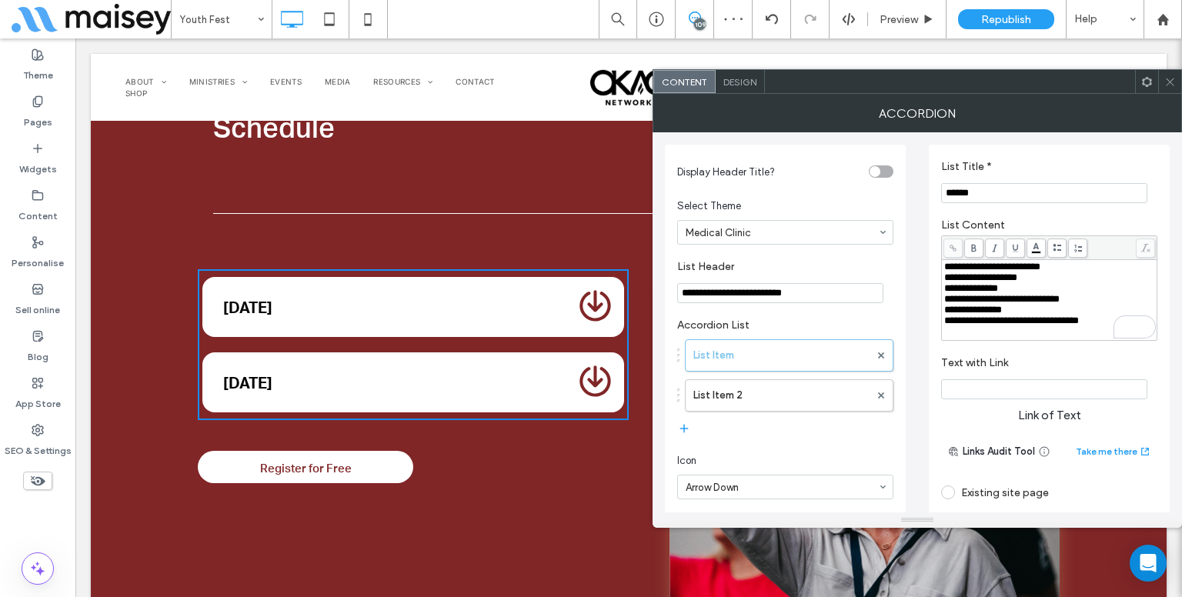
click at [1174, 84] on icon at bounding box center [1171, 82] width 12 height 12
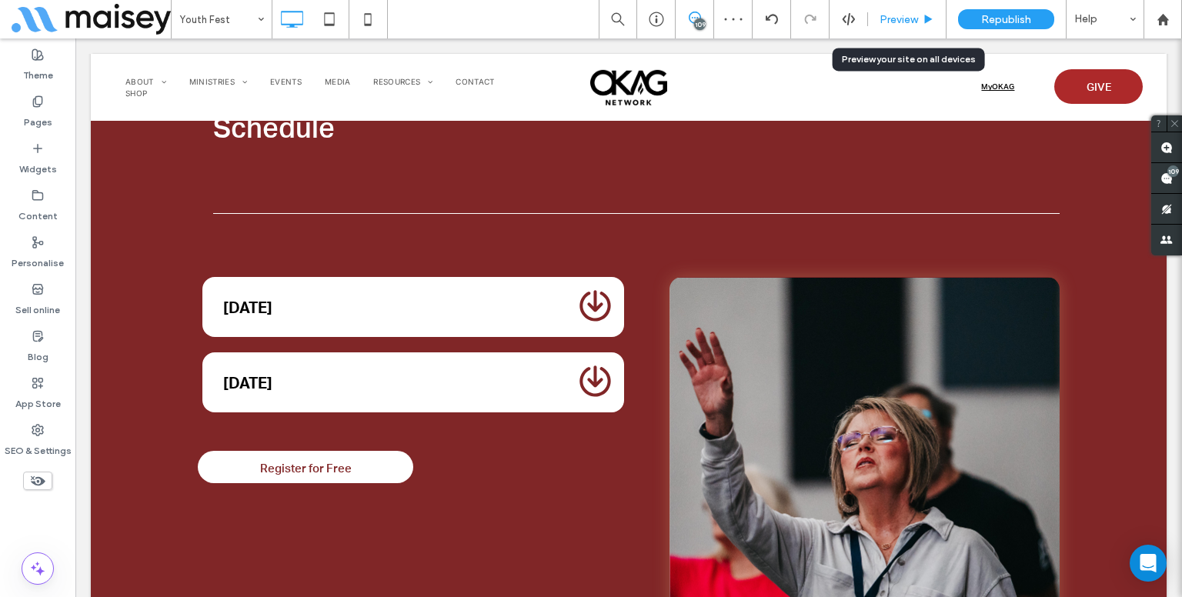
click at [914, 25] on div "Preview" at bounding box center [907, 19] width 79 height 38
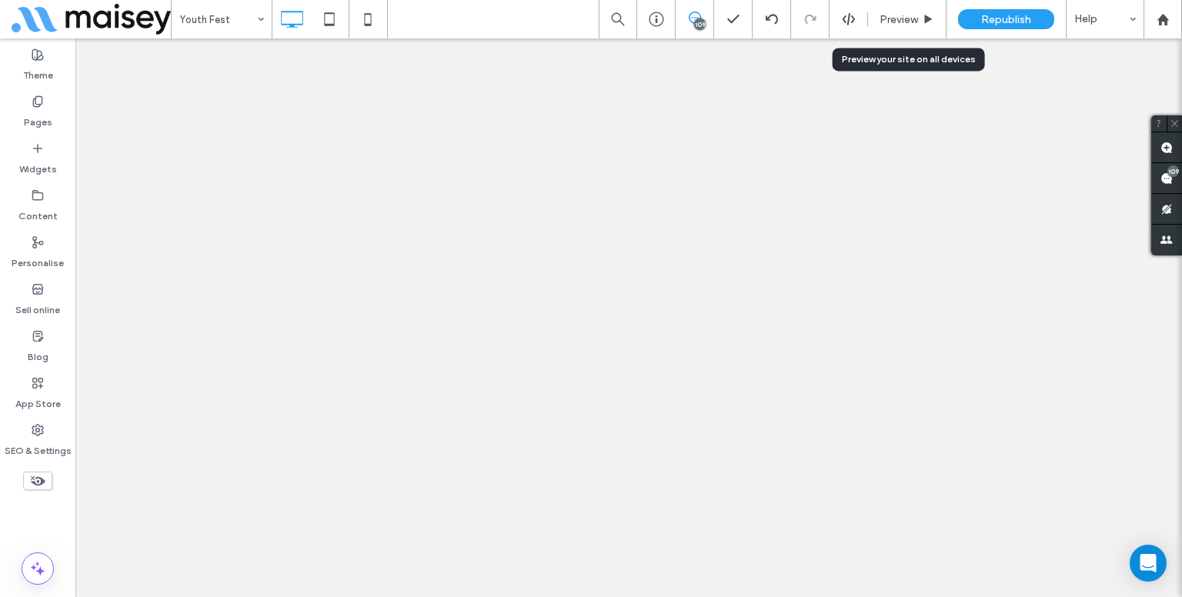
click at [893, 27] on div "Preview" at bounding box center [907, 19] width 79 height 38
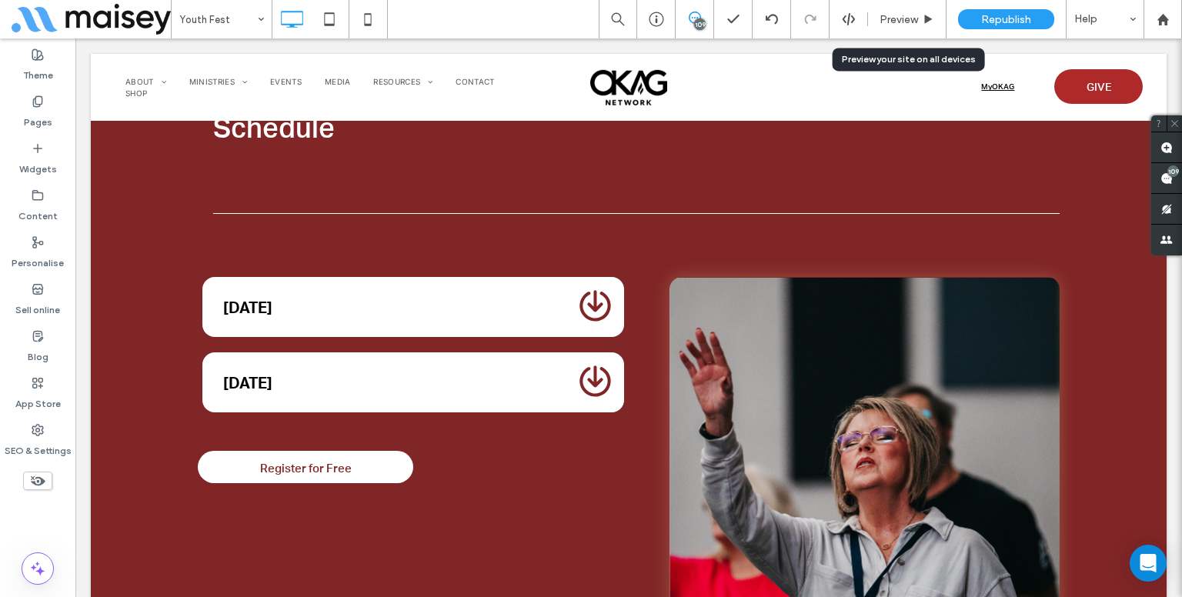
click at [893, 27] on div "Preview" at bounding box center [907, 19] width 79 height 38
click at [904, 25] on span "Preview" at bounding box center [899, 19] width 38 height 13
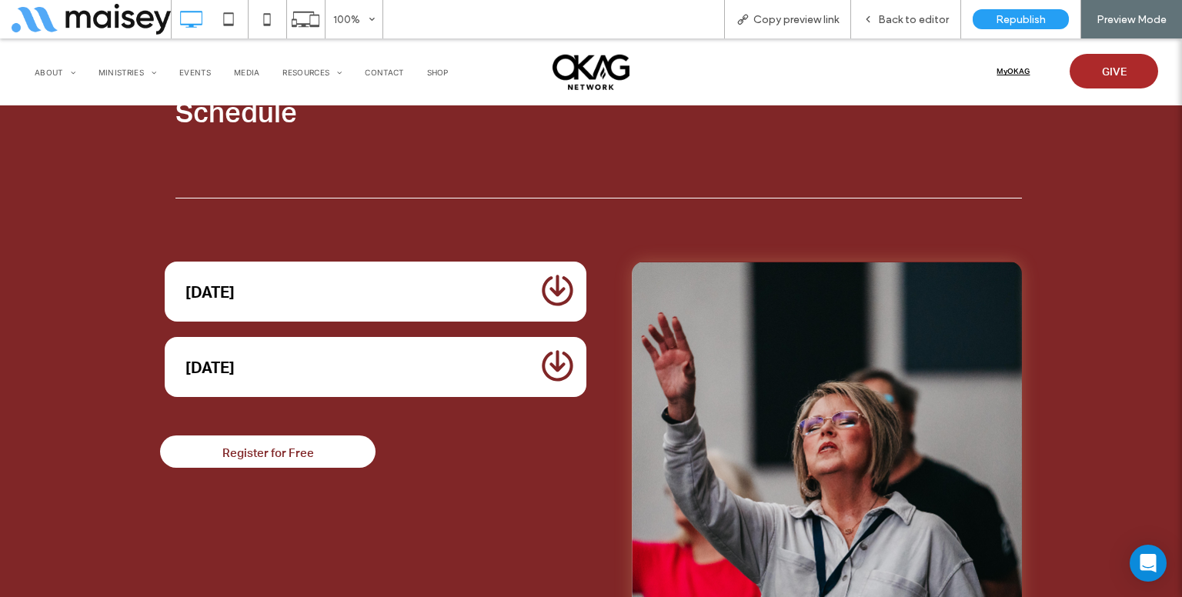
click at [374, 287] on div "[DATE]" at bounding box center [354, 291] width 365 height 45
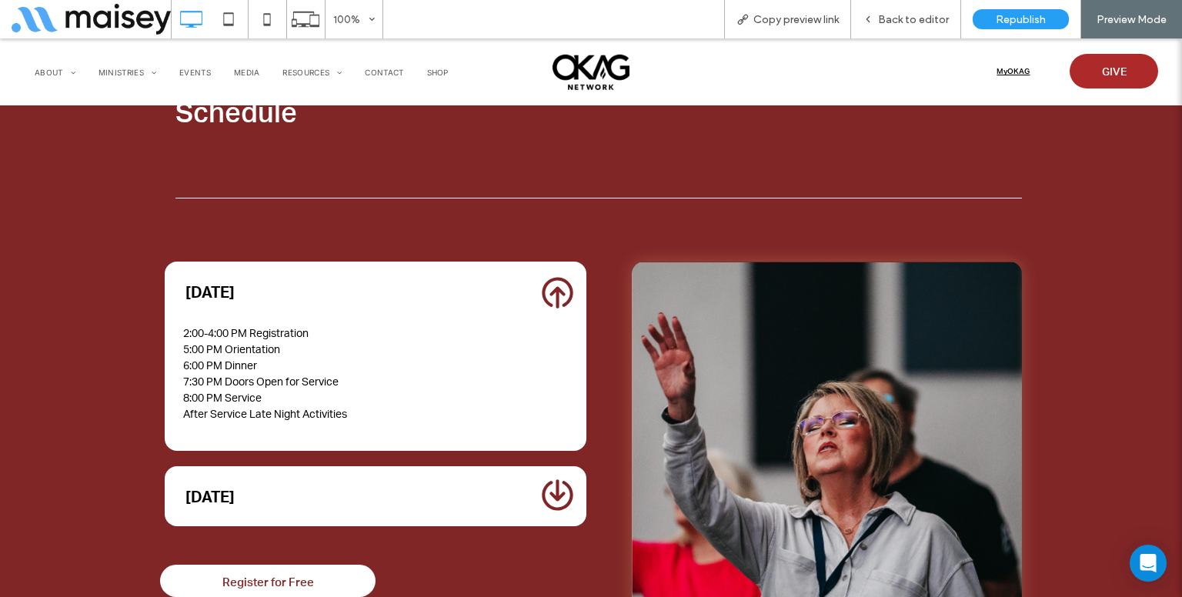
click at [328, 435] on div "Frequently Asked Questions Friday 2:00-4:00 PM Registration 5:00 PM Orientation…" at bounding box center [375, 394] width 431 height 280
click at [332, 466] on ol "[DATE] 7:00 AM STL Mud Run 8:00 AM Breakfast 9:00 AM Worship by the Lake 10:00 …" at bounding box center [376, 496] width 423 height 60
click at [342, 487] on div "[DATE]" at bounding box center [354, 496] width 339 height 18
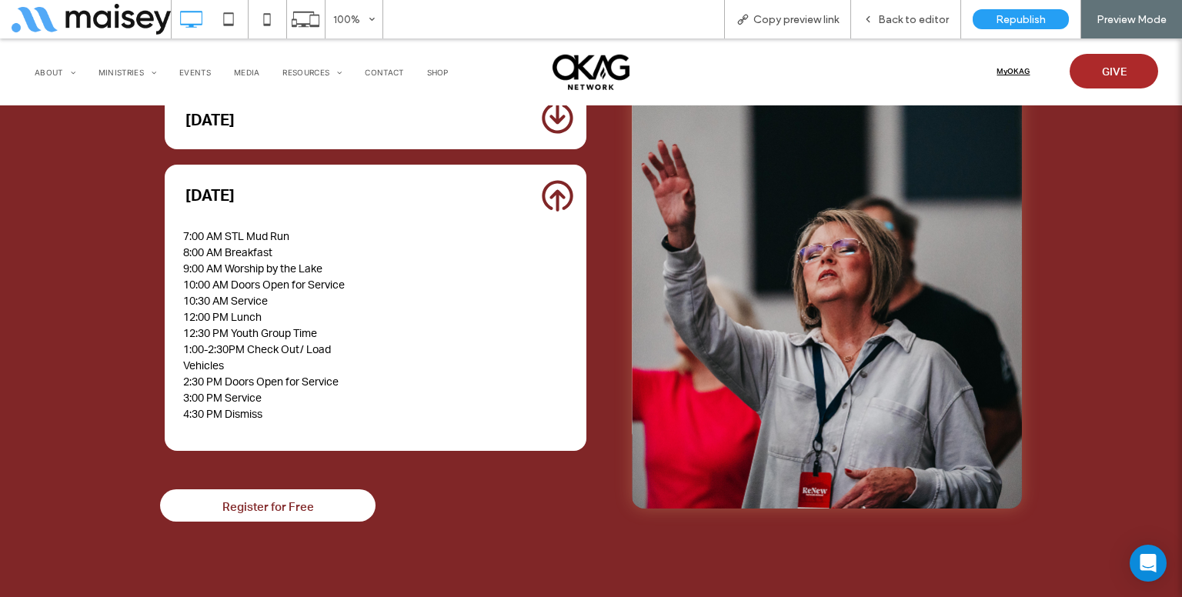
scroll to position [3745, 0]
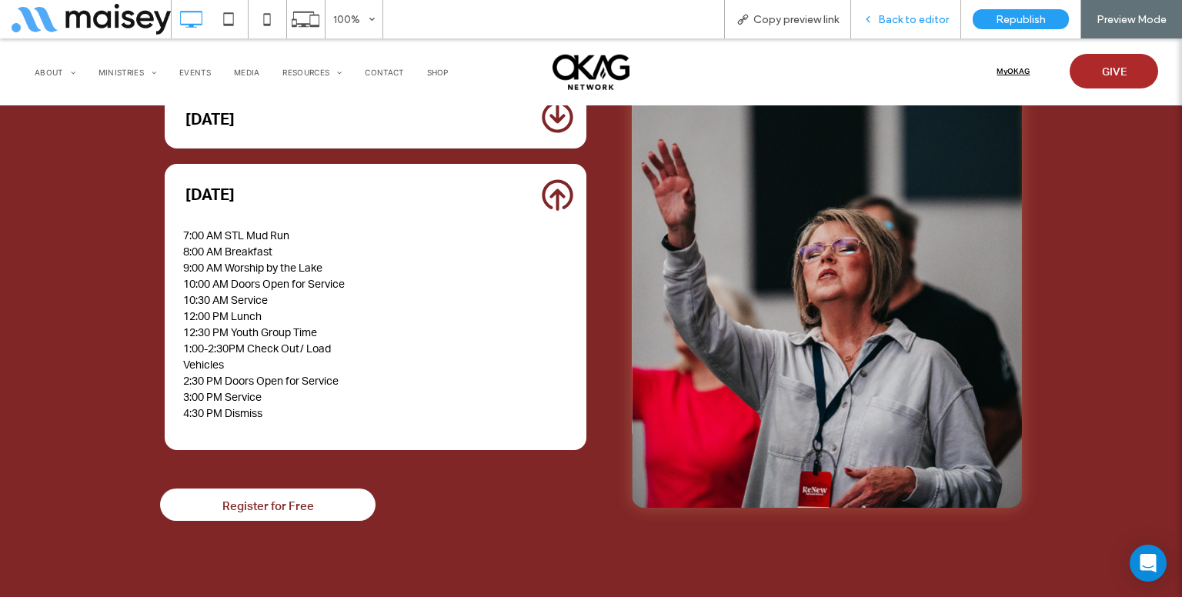
click at [895, 24] on span "Back to editor" at bounding box center [913, 19] width 71 height 13
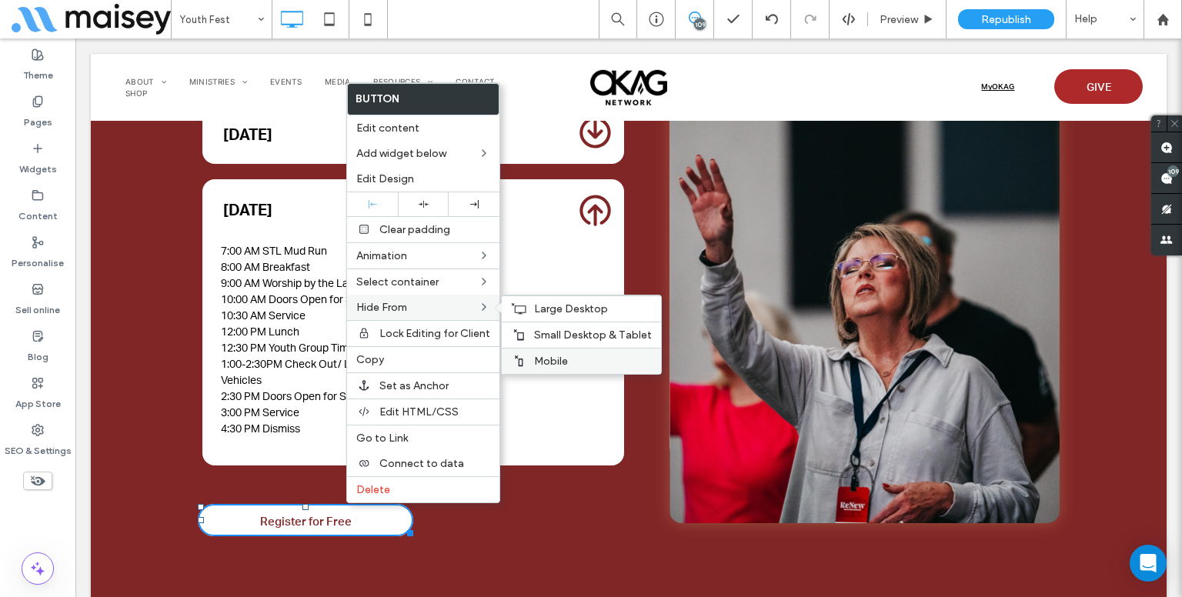
click at [548, 355] on span "Mobile" at bounding box center [551, 361] width 34 height 13
click at [539, 336] on span "Small Desktop & Tablet" at bounding box center [593, 335] width 118 height 13
click at [537, 311] on span "Large Desktop" at bounding box center [571, 308] width 74 height 13
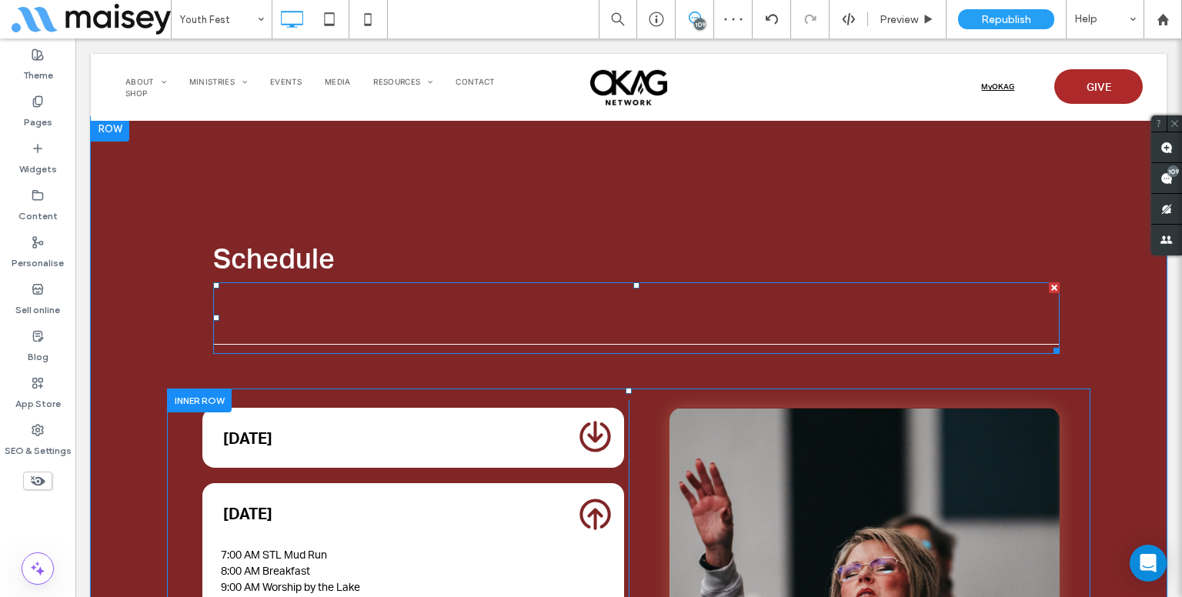
scroll to position [3427, 0]
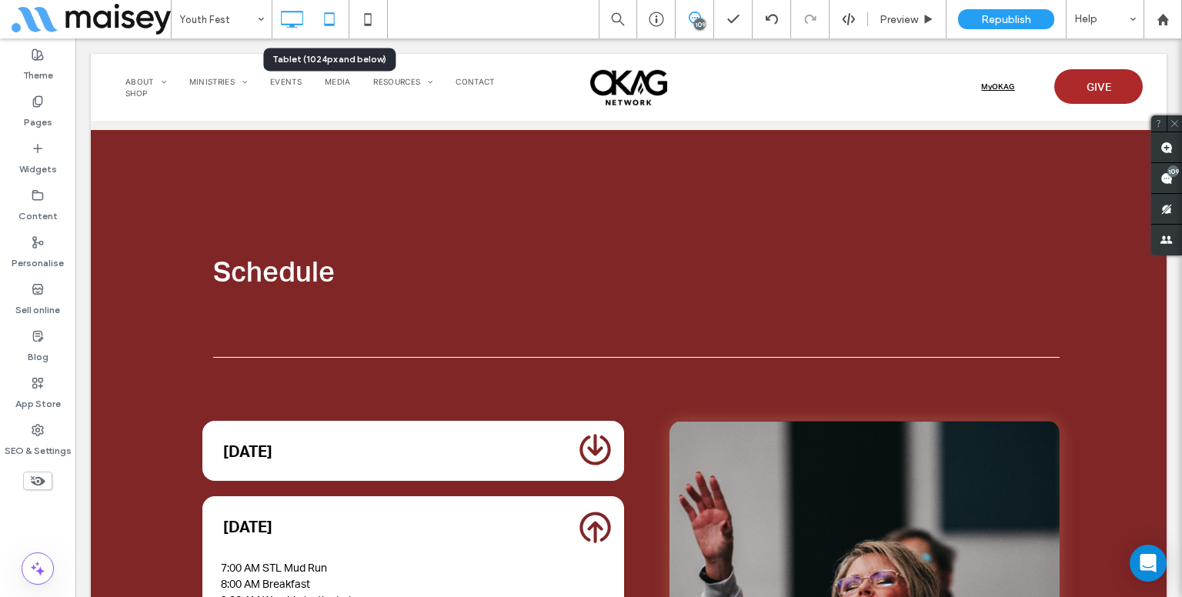
click at [323, 28] on icon at bounding box center [329, 19] width 31 height 31
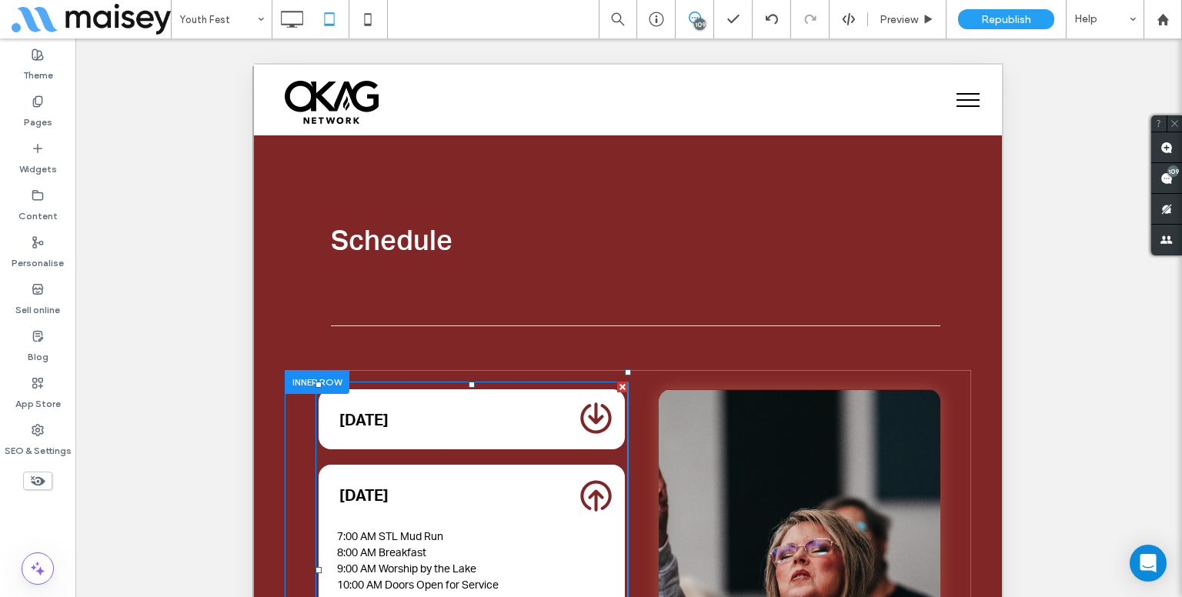
scroll to position [3494, 0]
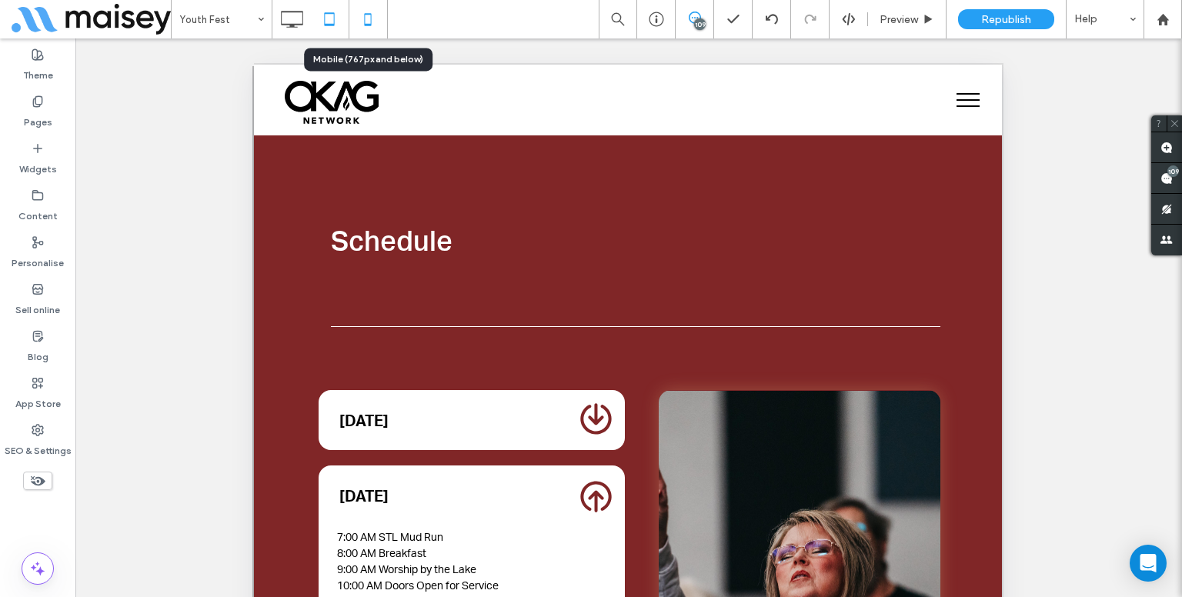
click at [372, 24] on icon at bounding box center [368, 19] width 31 height 31
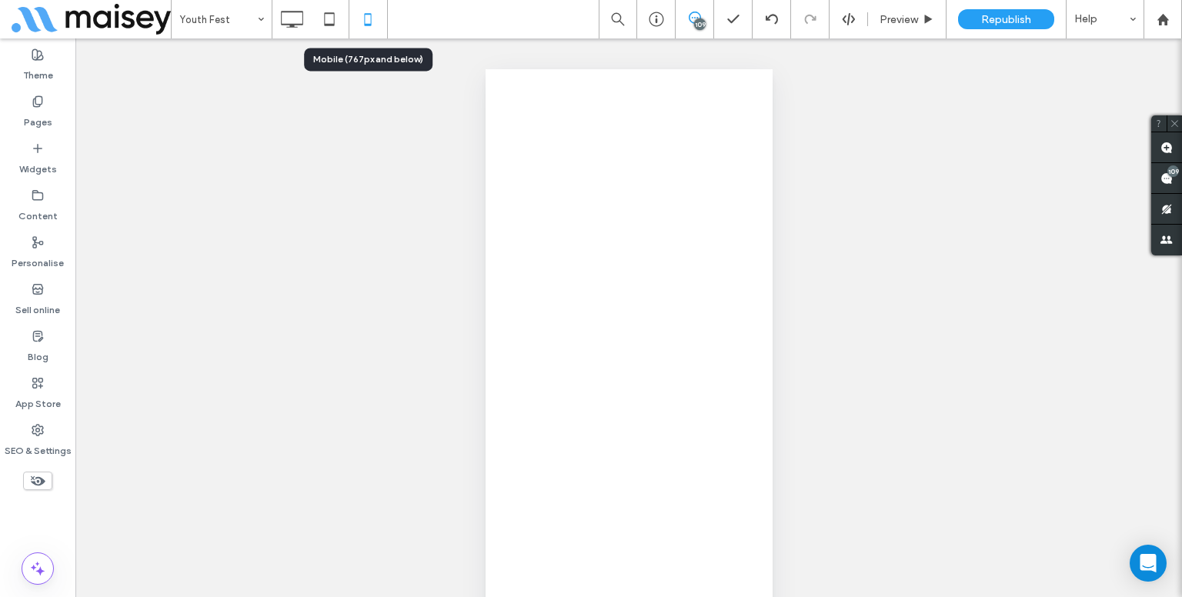
scroll to position [0, 0]
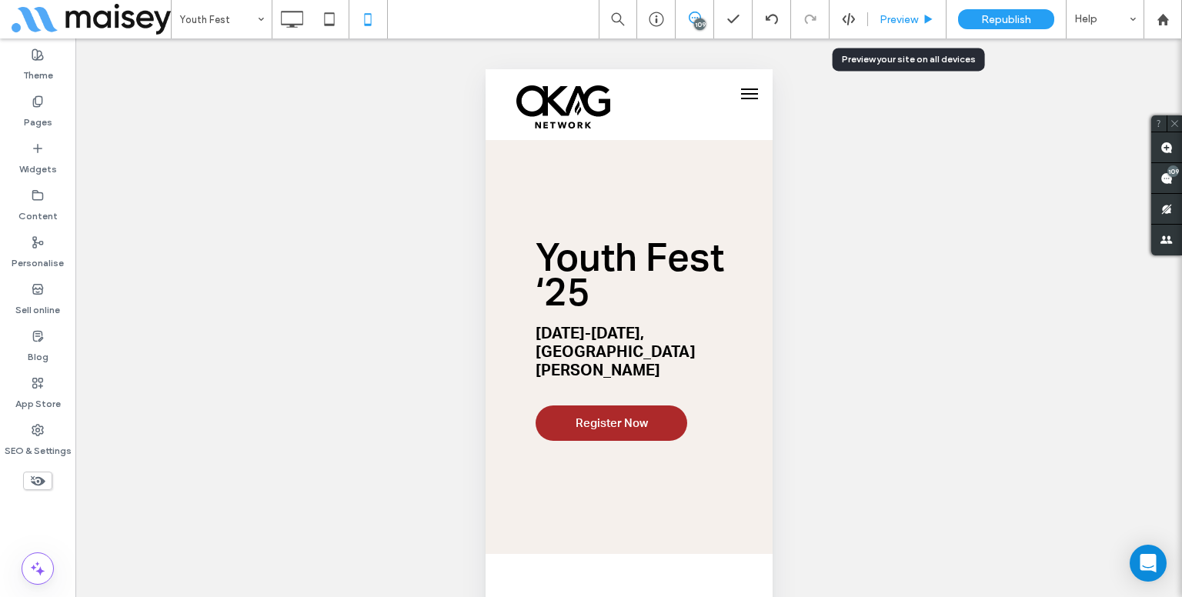
click at [899, 13] on span "Preview" at bounding box center [899, 19] width 38 height 13
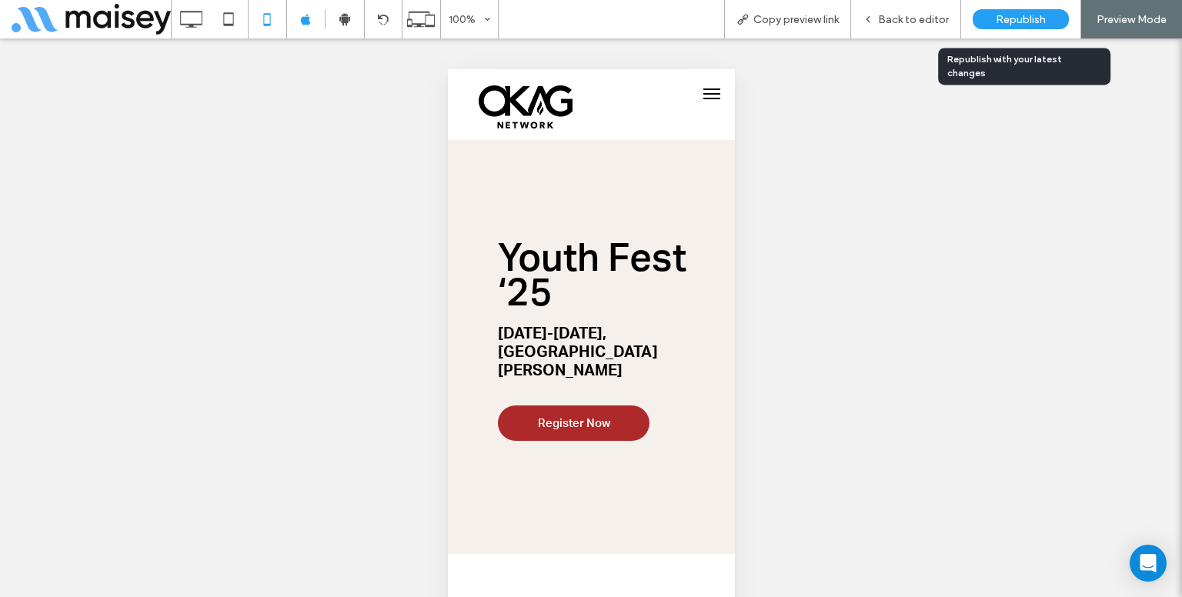
click at [1002, 15] on span "Republish" at bounding box center [1021, 19] width 50 height 13
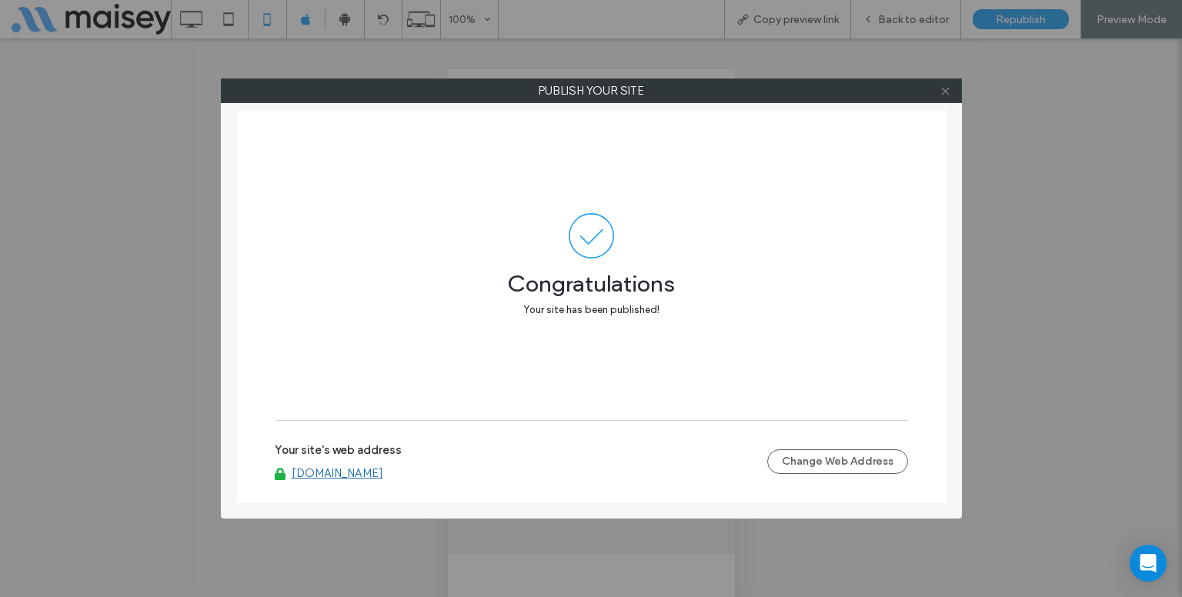
click at [941, 91] on icon at bounding box center [946, 91] width 12 height 12
